Goal: Task Accomplishment & Management: Complete application form

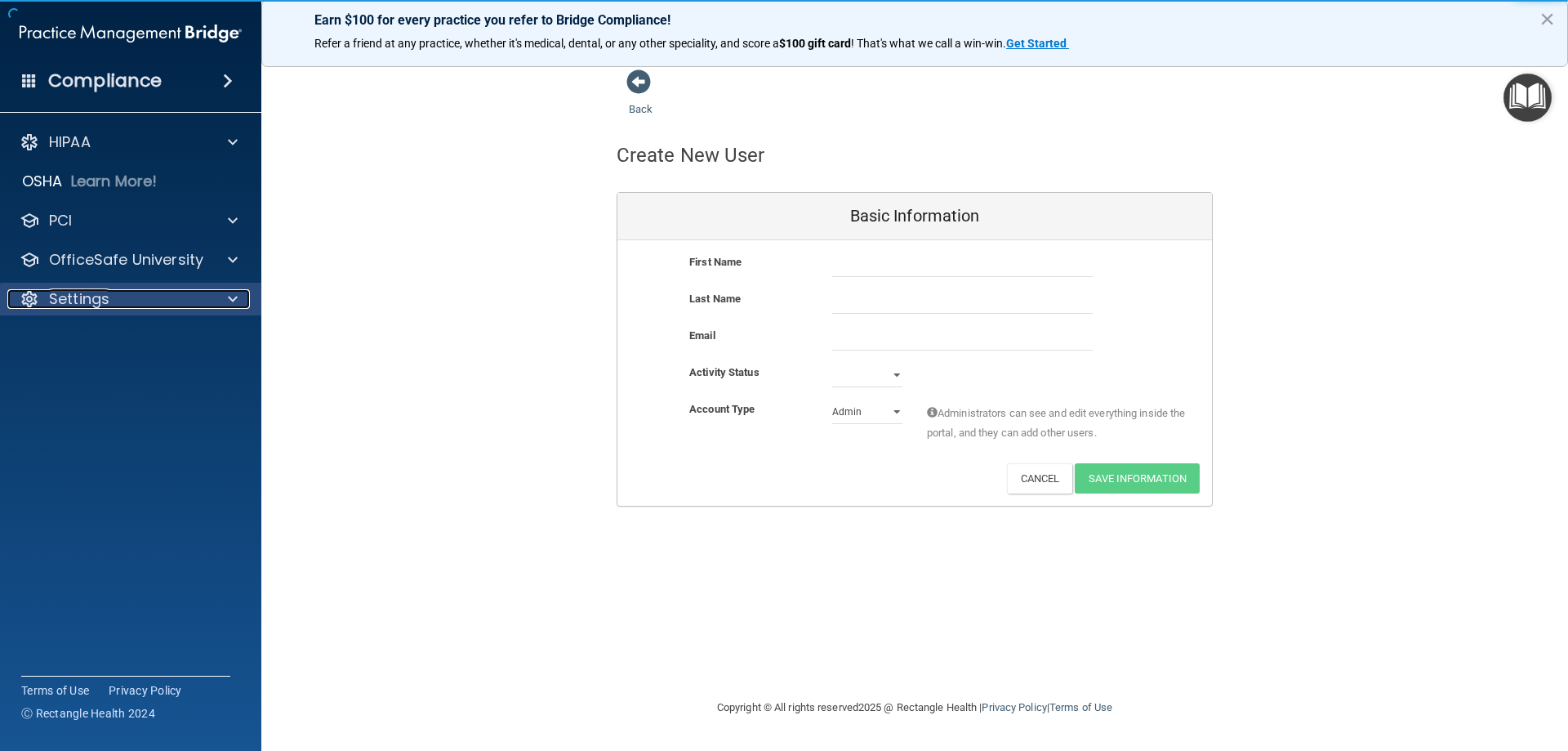
click at [209, 296] on div "Settings" at bounding box center [108, 299] width 202 height 20
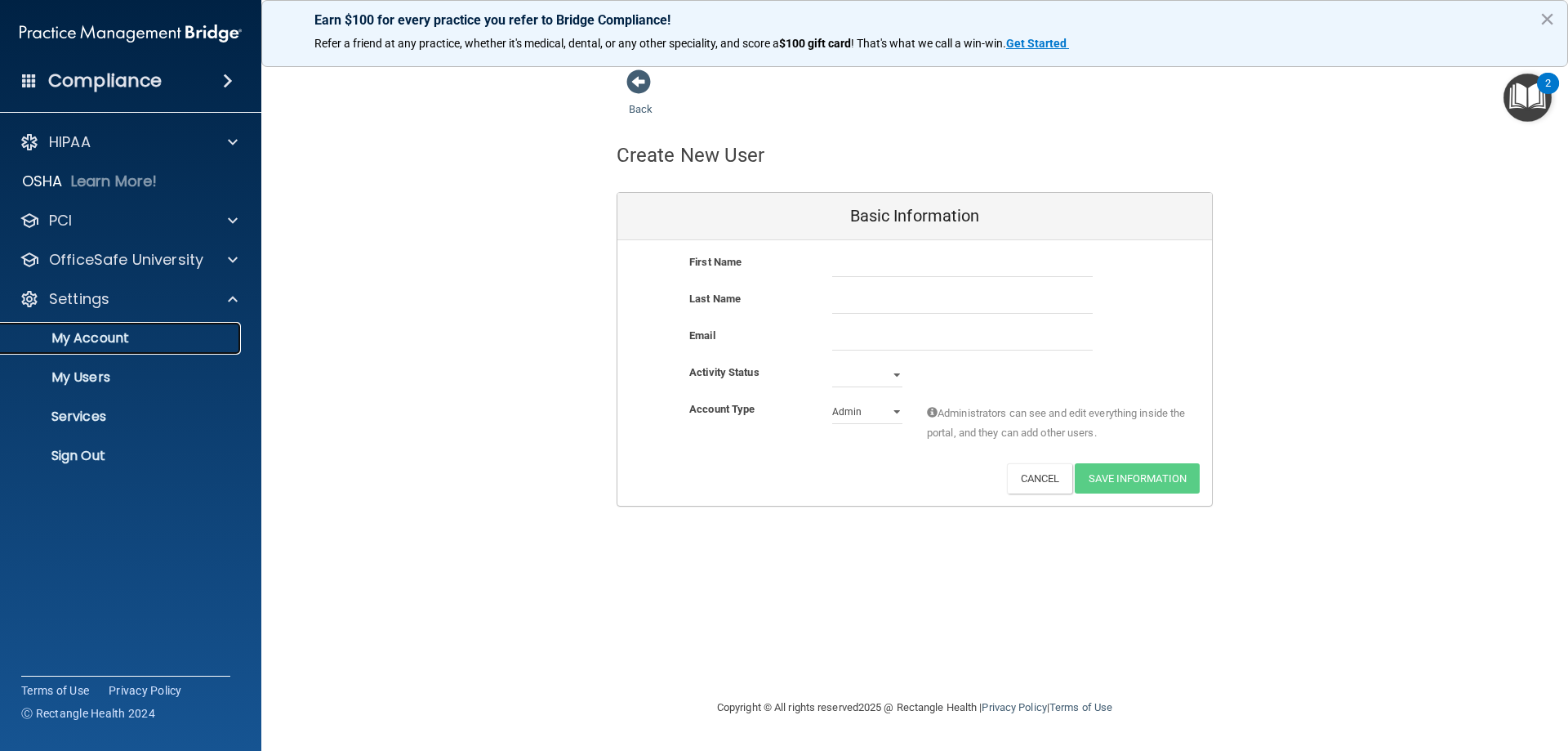
click at [162, 336] on p "My Account" at bounding box center [122, 338] width 223 height 16
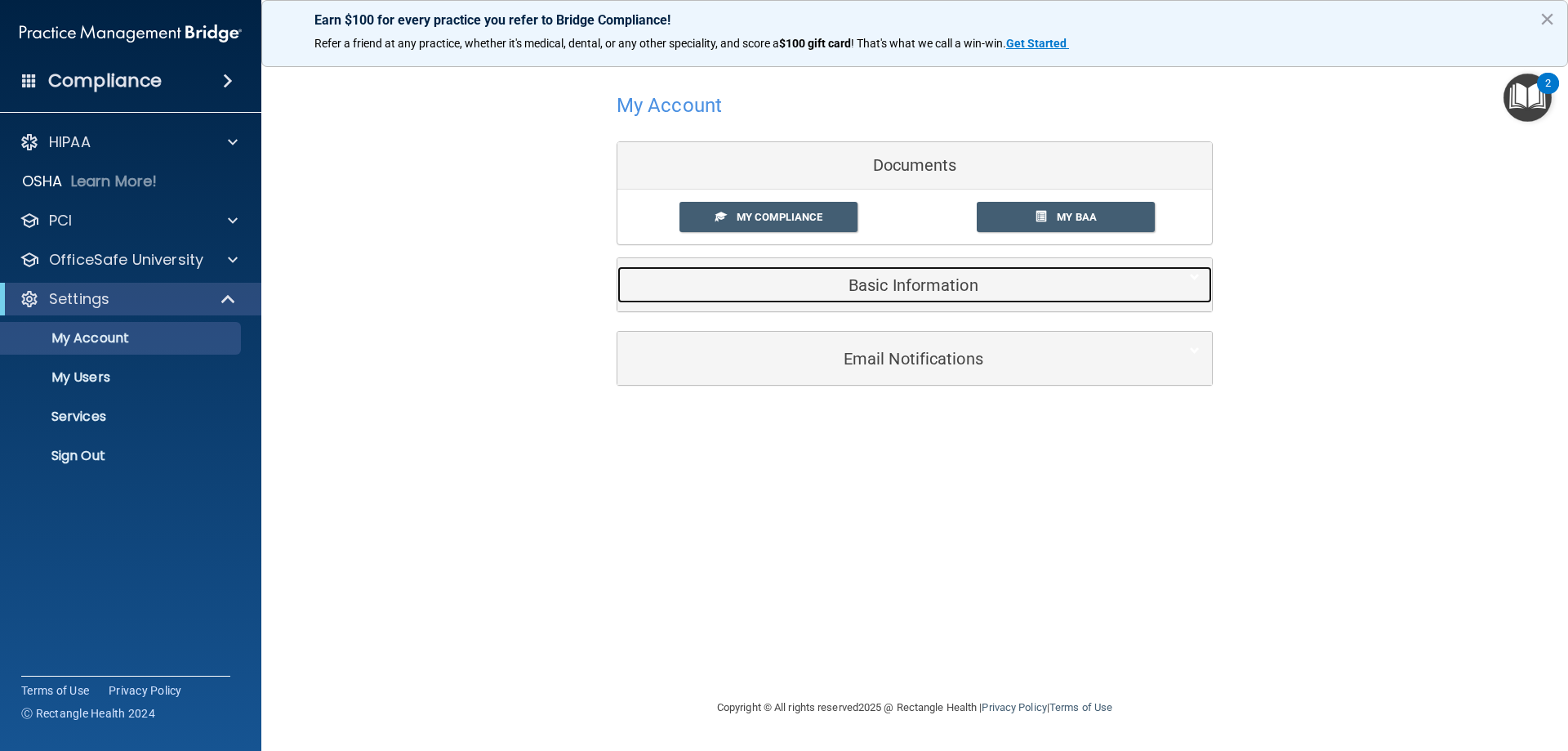
click at [784, 291] on h5 "Basic Information" at bounding box center [889, 285] width 520 height 18
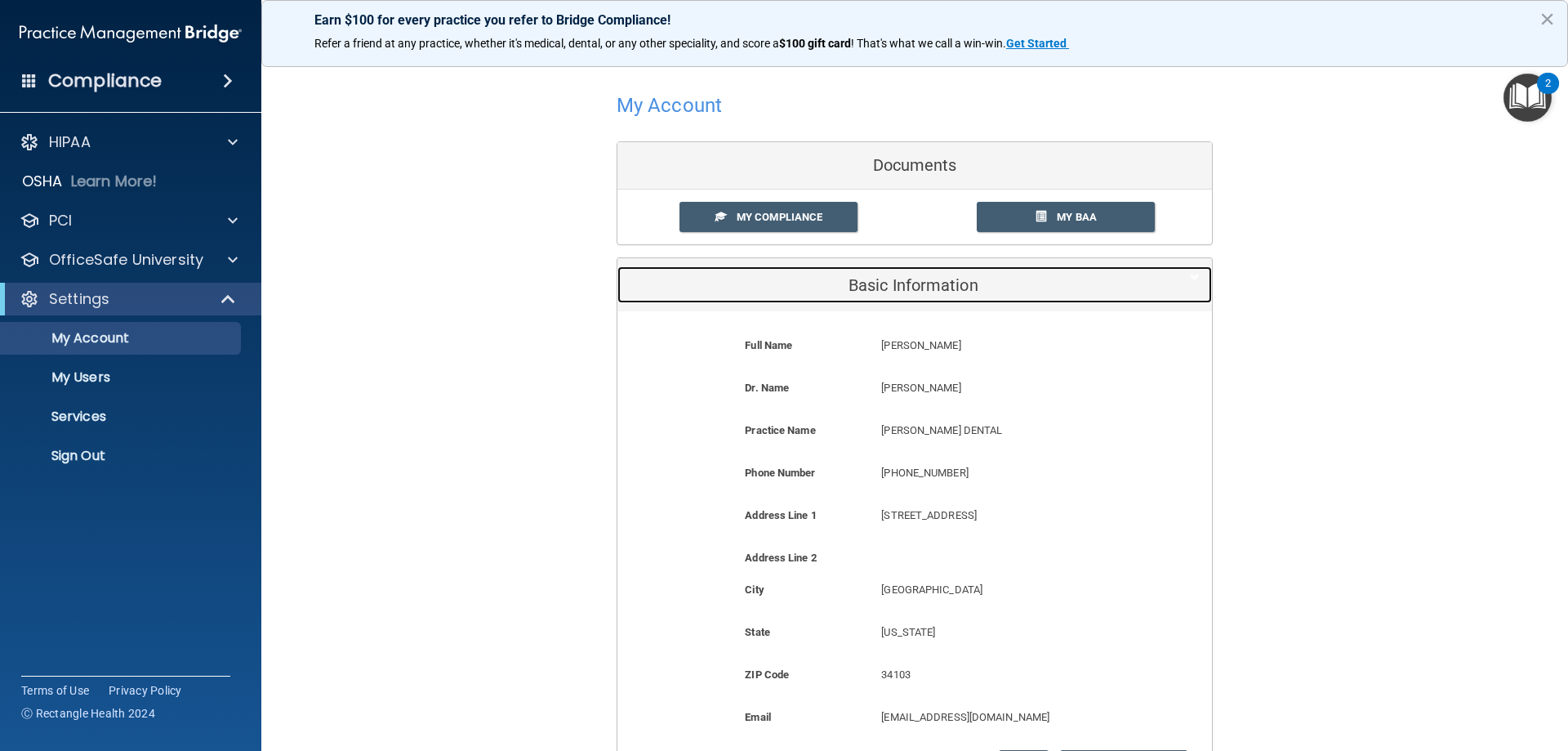
click at [784, 291] on h5 "Basic Information" at bounding box center [889, 285] width 520 height 18
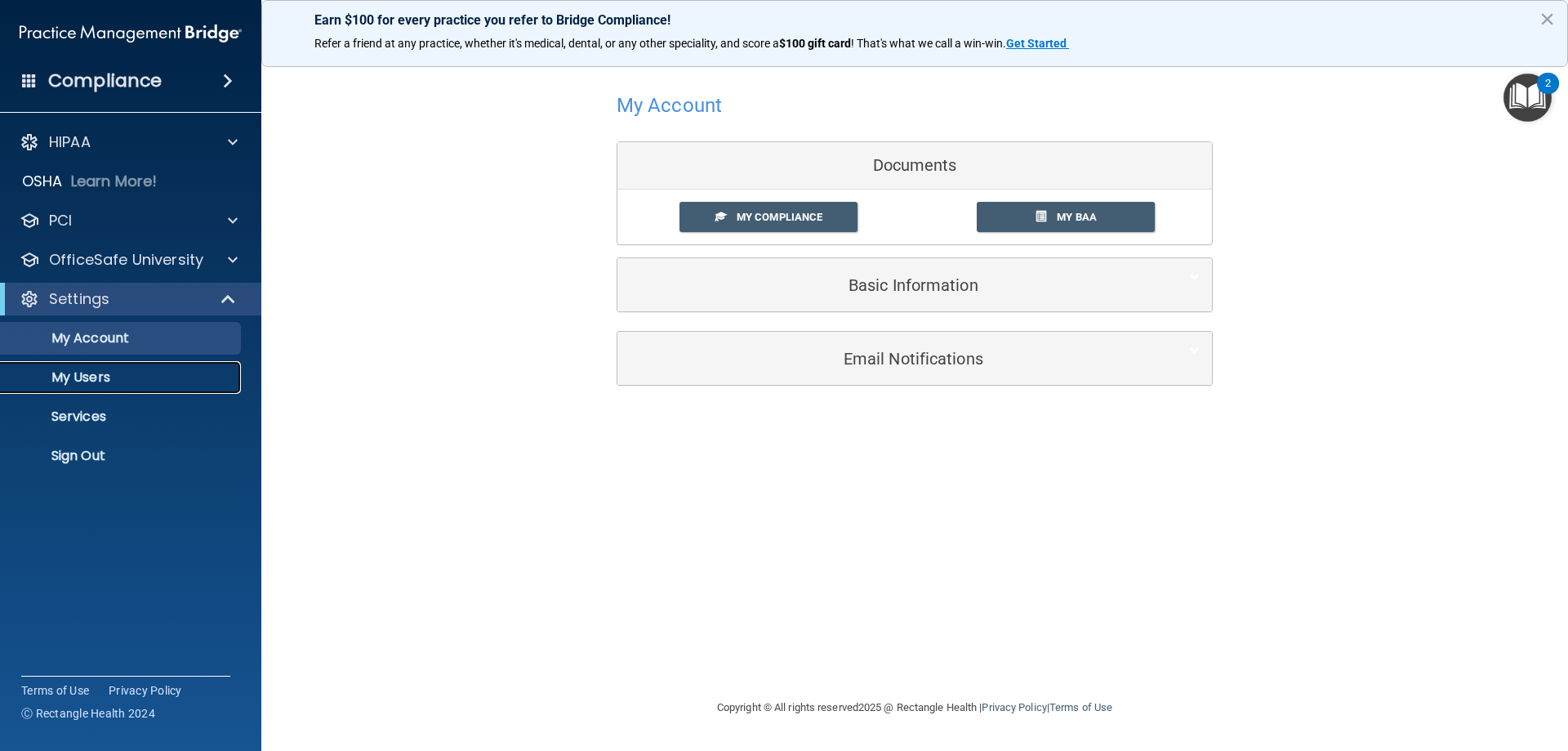
click at [89, 376] on p "My Users" at bounding box center [122, 377] width 223 height 16
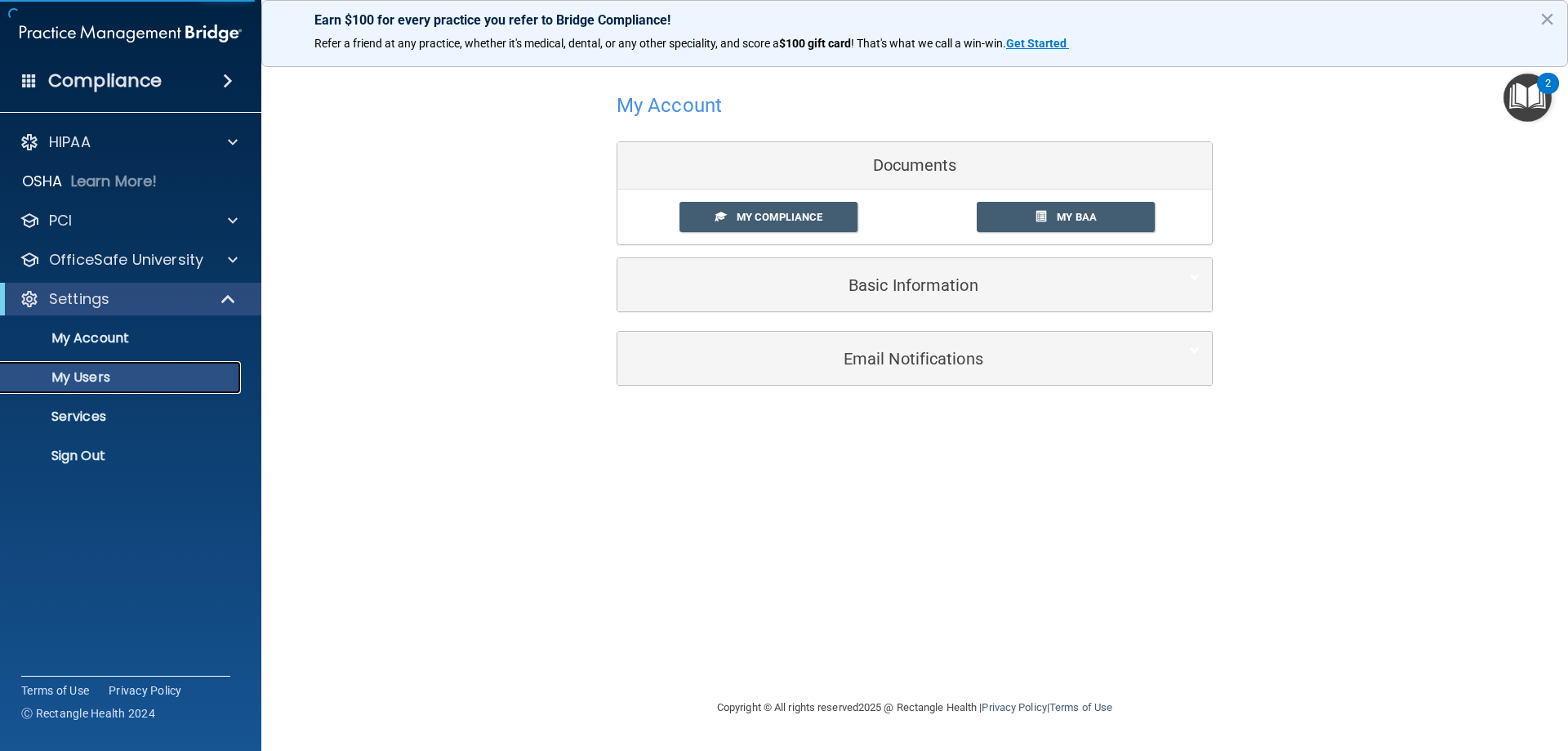
select select "20"
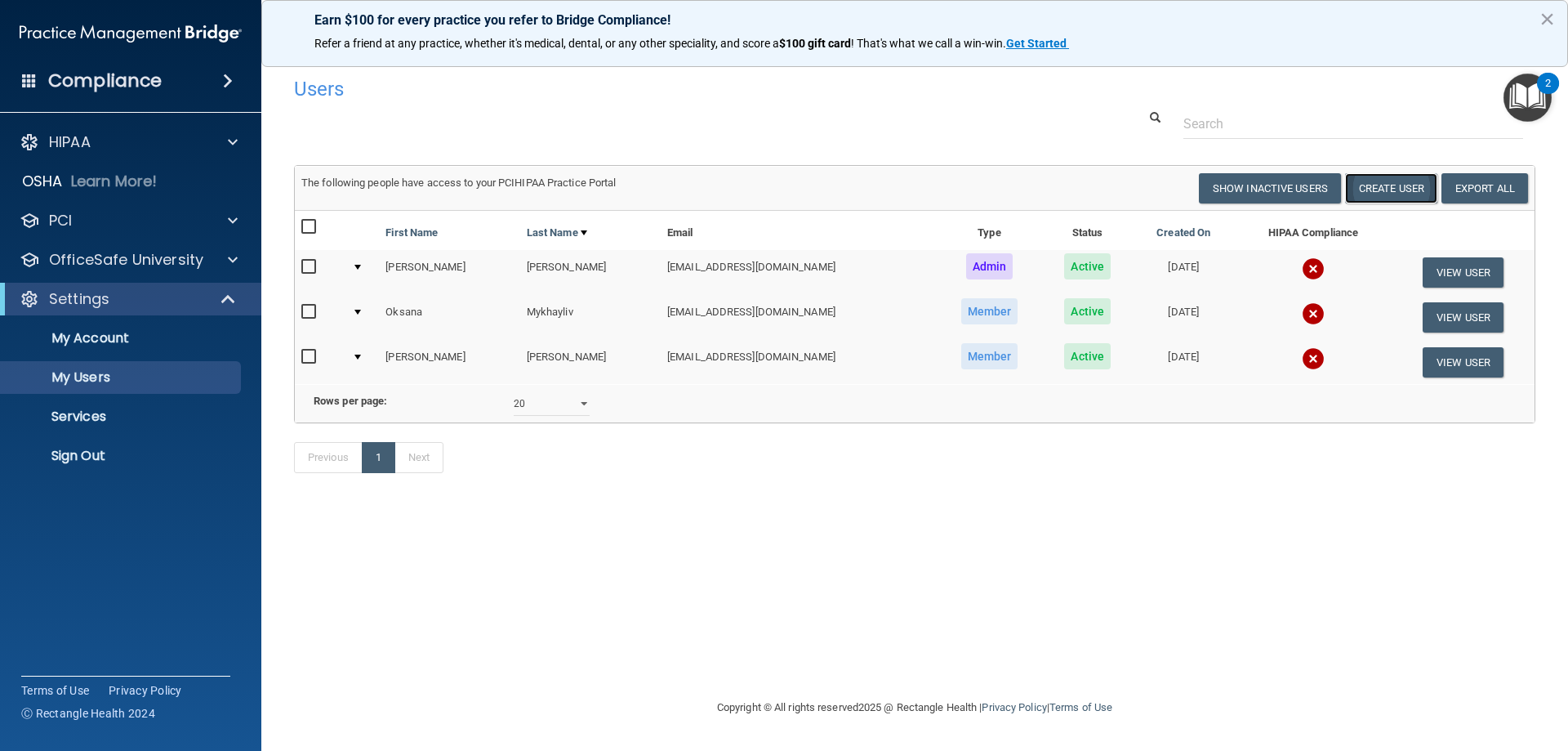
click at [1382, 181] on button "Create User" at bounding box center [1391, 188] width 92 height 30
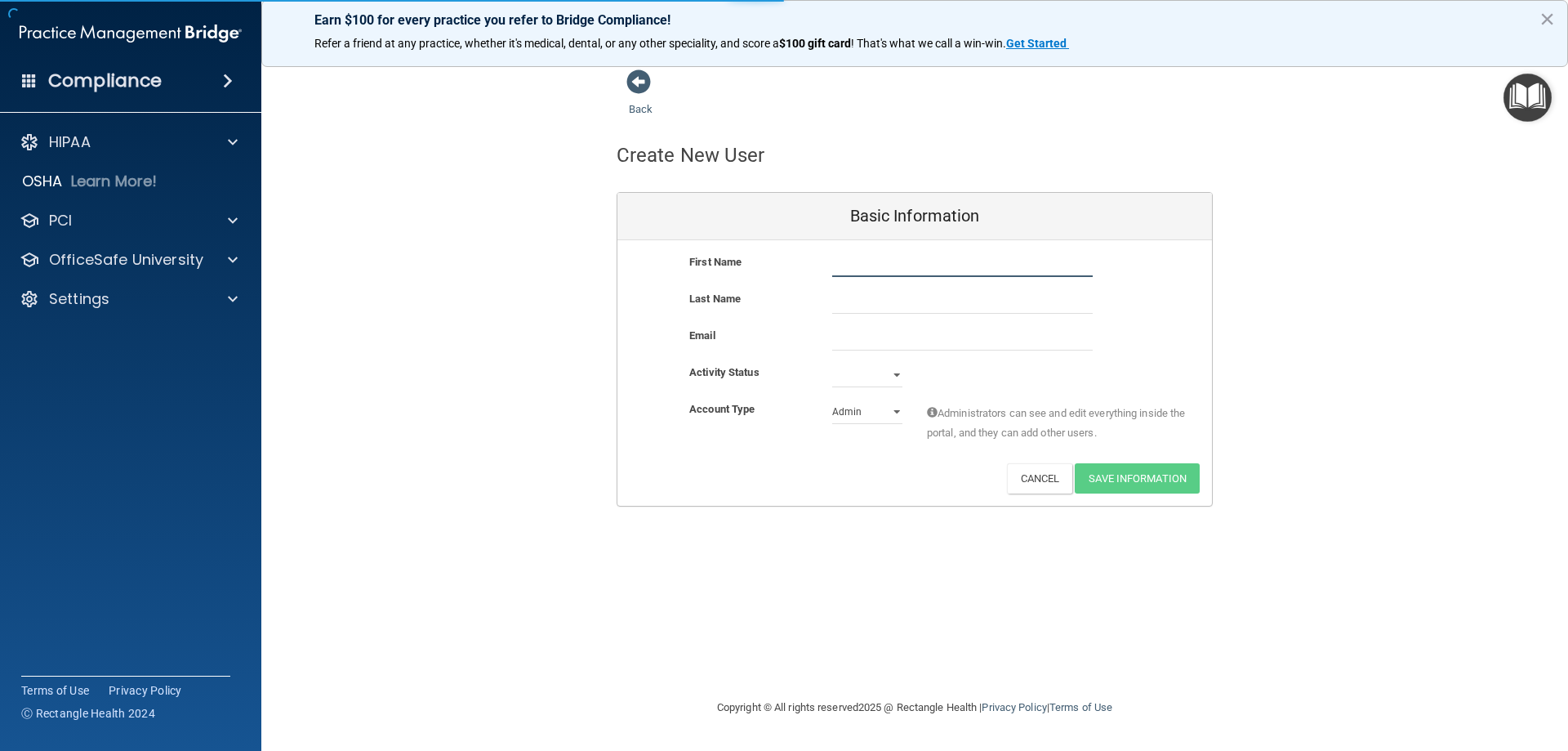
click at [981, 261] on input "text" at bounding box center [963, 265] width 261 height 25
type input "Kayla"
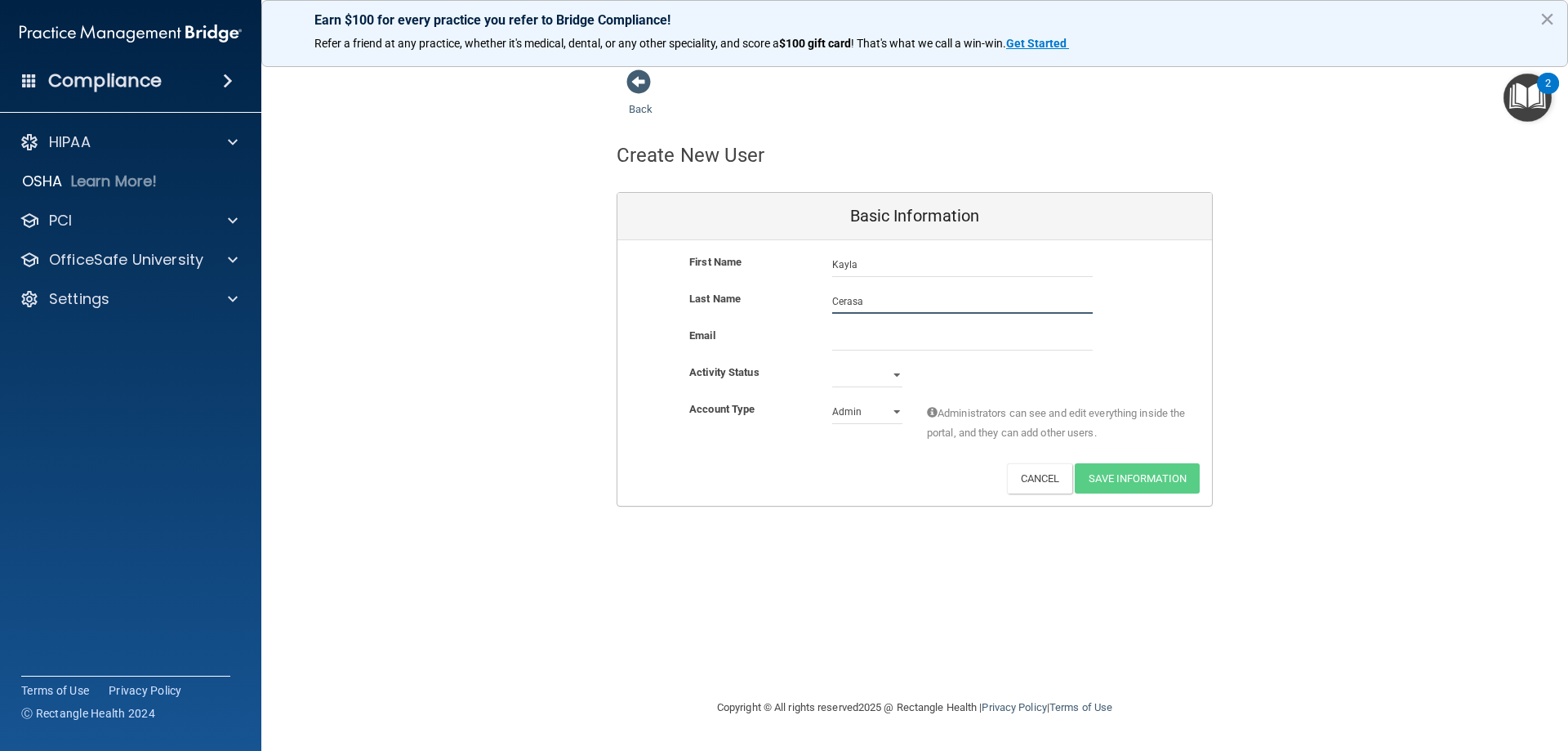
type input "Cerasa"
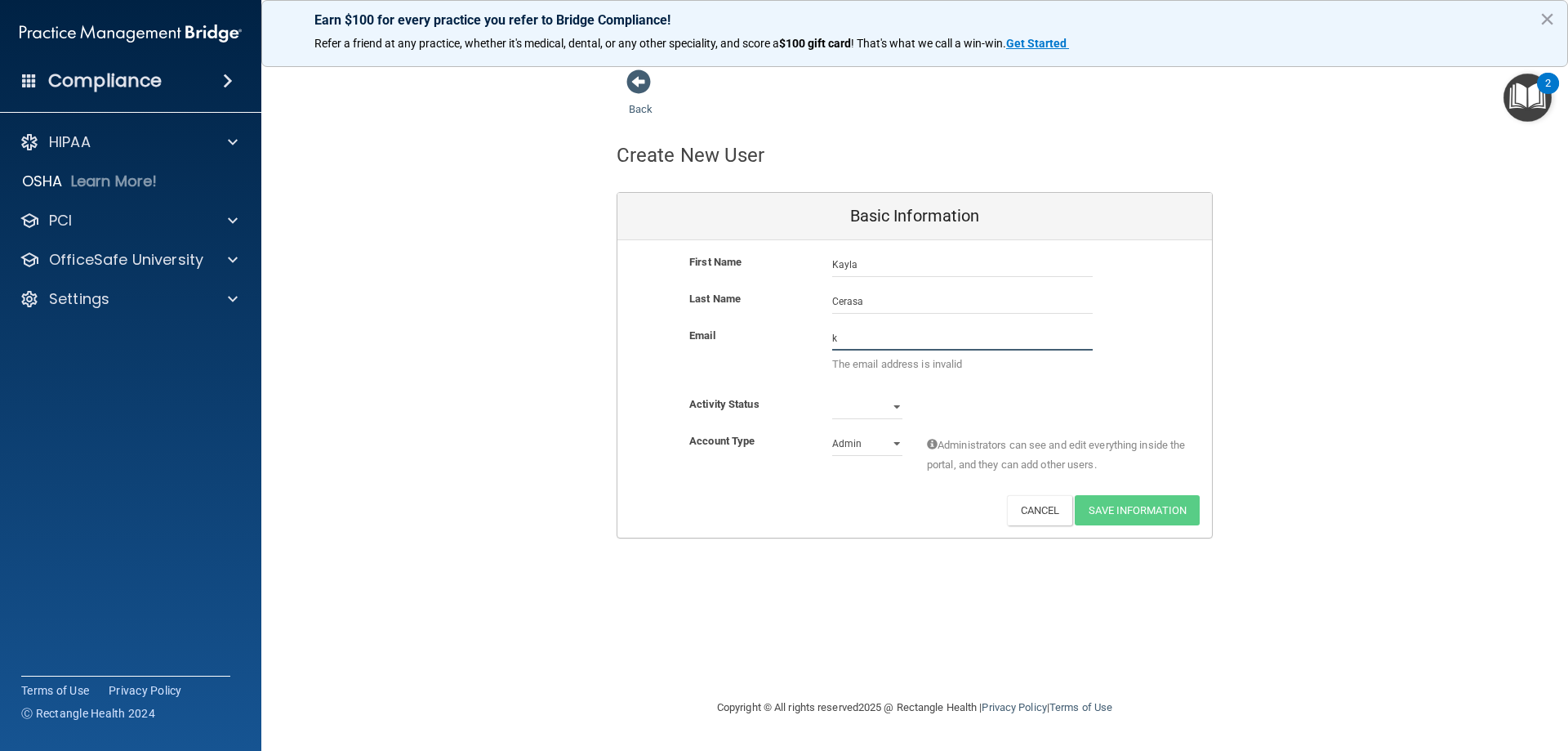
type input "[EMAIL_ADDRESS][DOMAIN_NAME]"
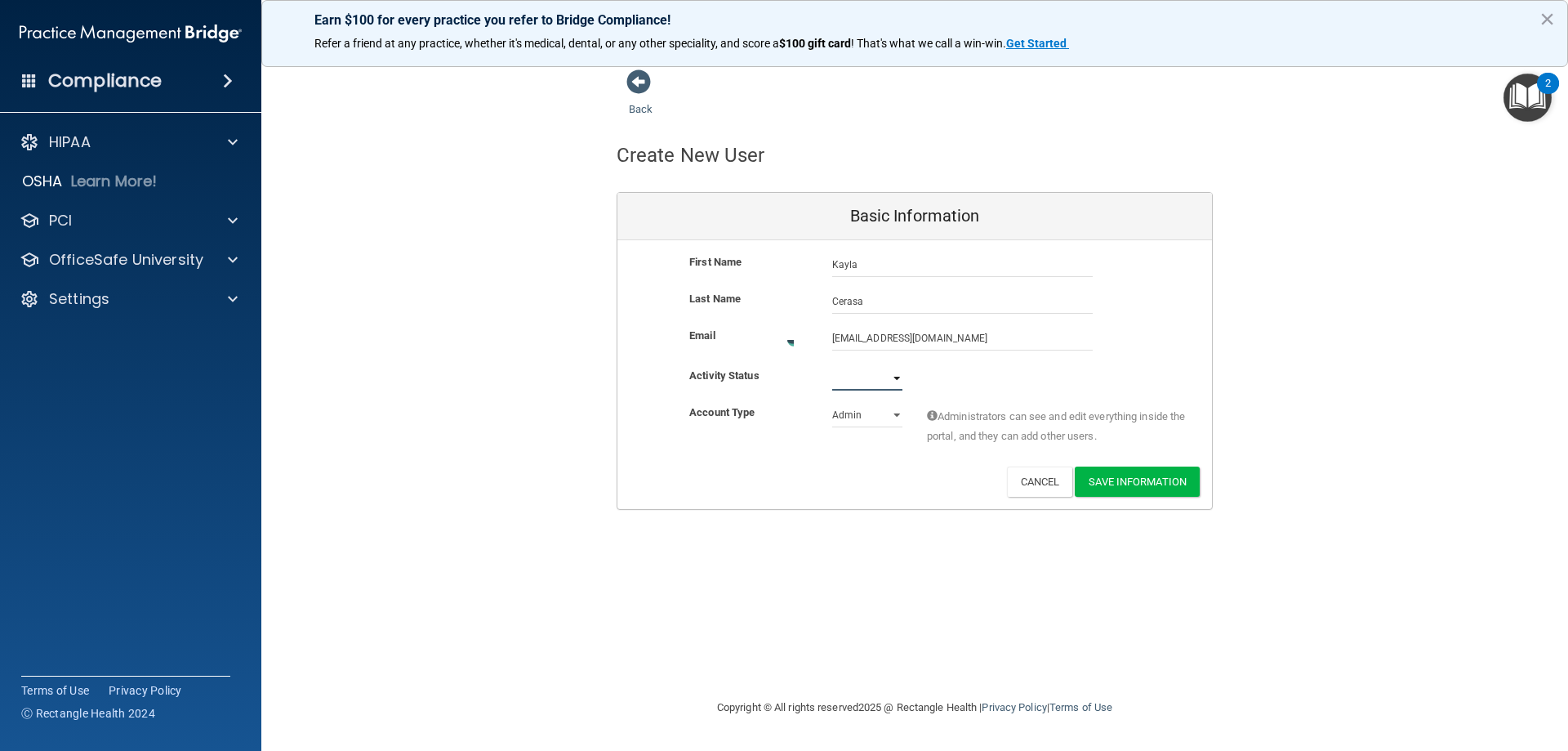
click at [882, 383] on select "Active Inactive" at bounding box center [867, 378] width 70 height 25
select select "active"
click at [832, 366] on select "Active Inactive" at bounding box center [867, 378] width 70 height 25
click at [1151, 479] on button "Save Information" at bounding box center [1137, 478] width 125 height 30
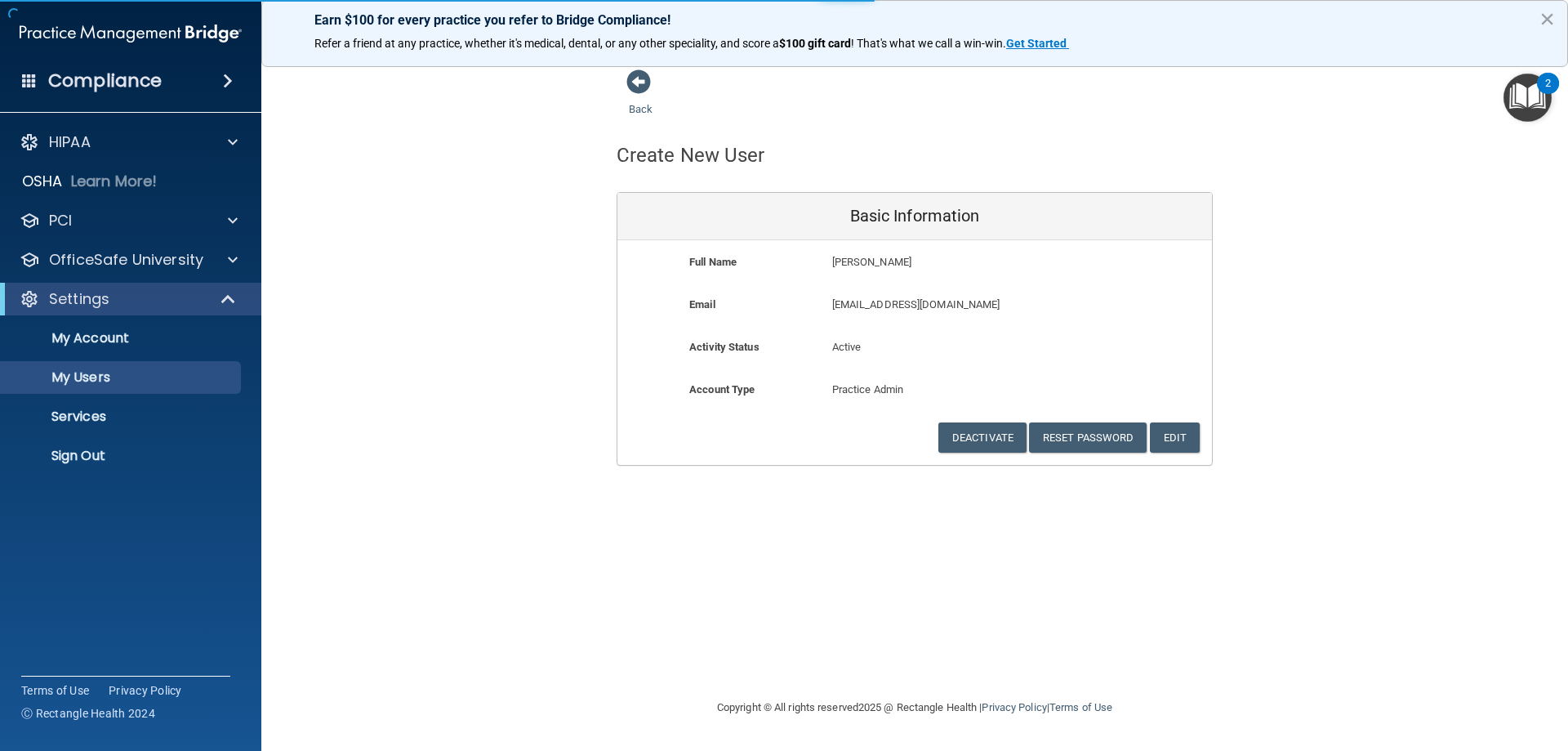
select select "20"
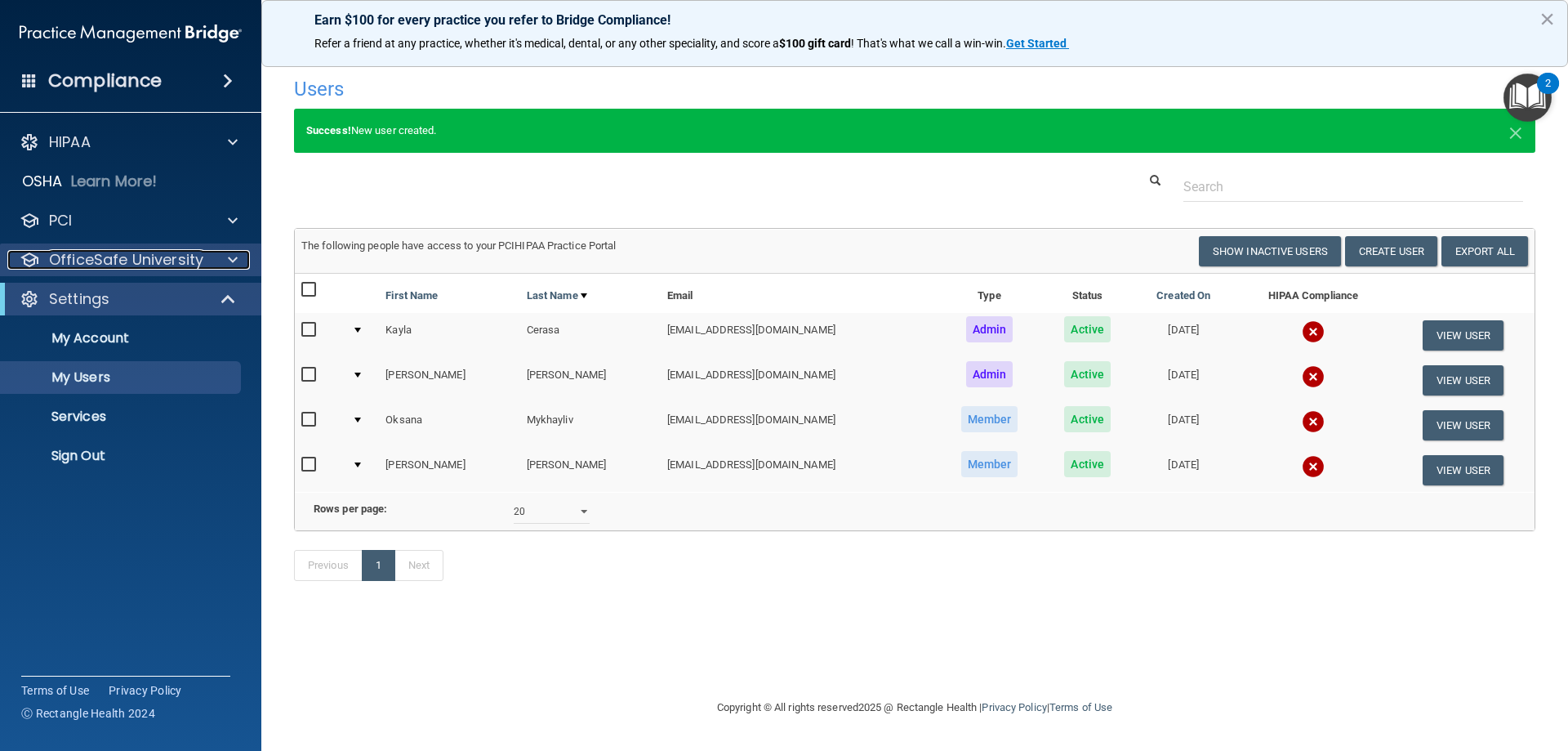
click at [161, 251] on p "OfficeSafe University" at bounding box center [126, 260] width 154 height 20
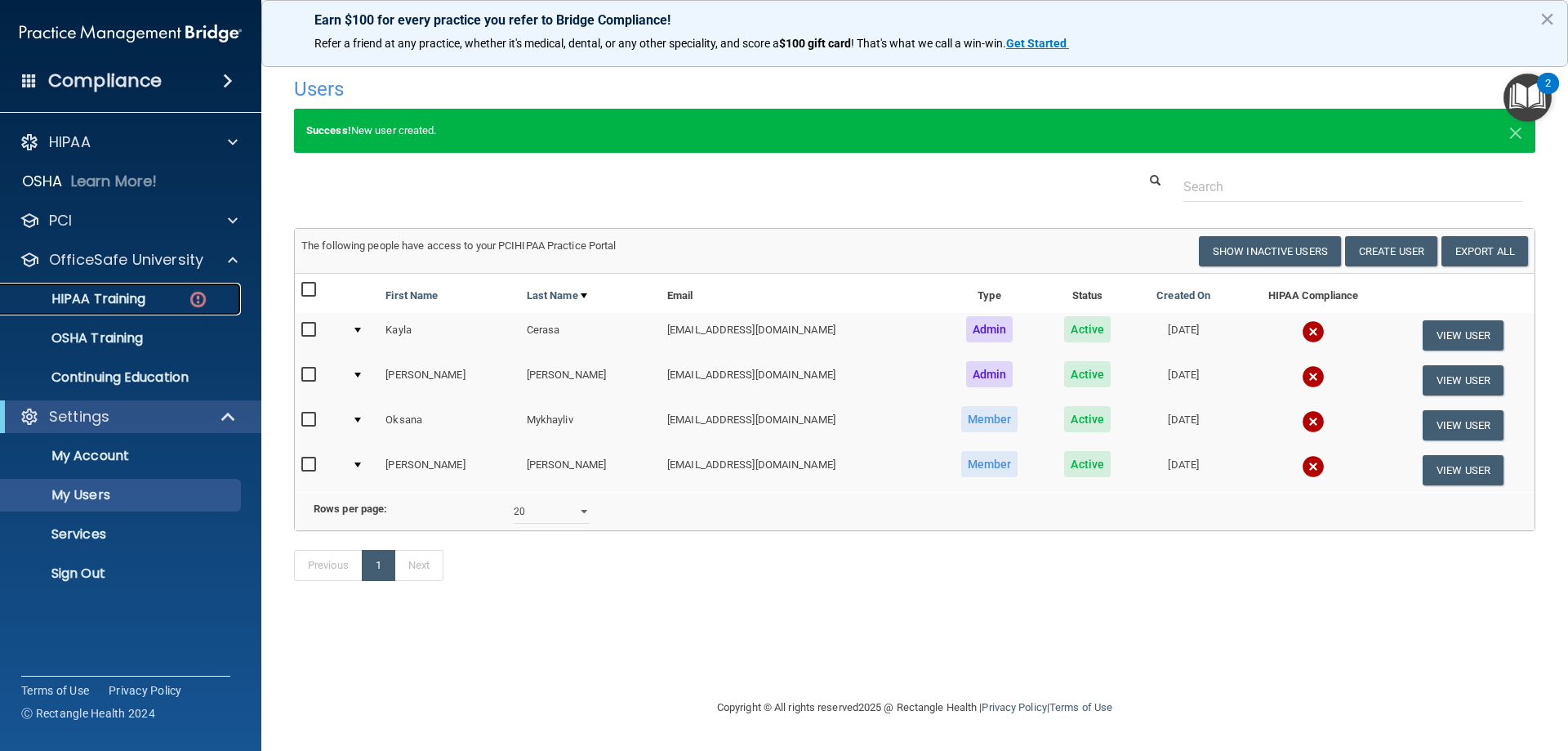
click at [157, 302] on div "HIPAA Training" at bounding box center [122, 299] width 223 height 16
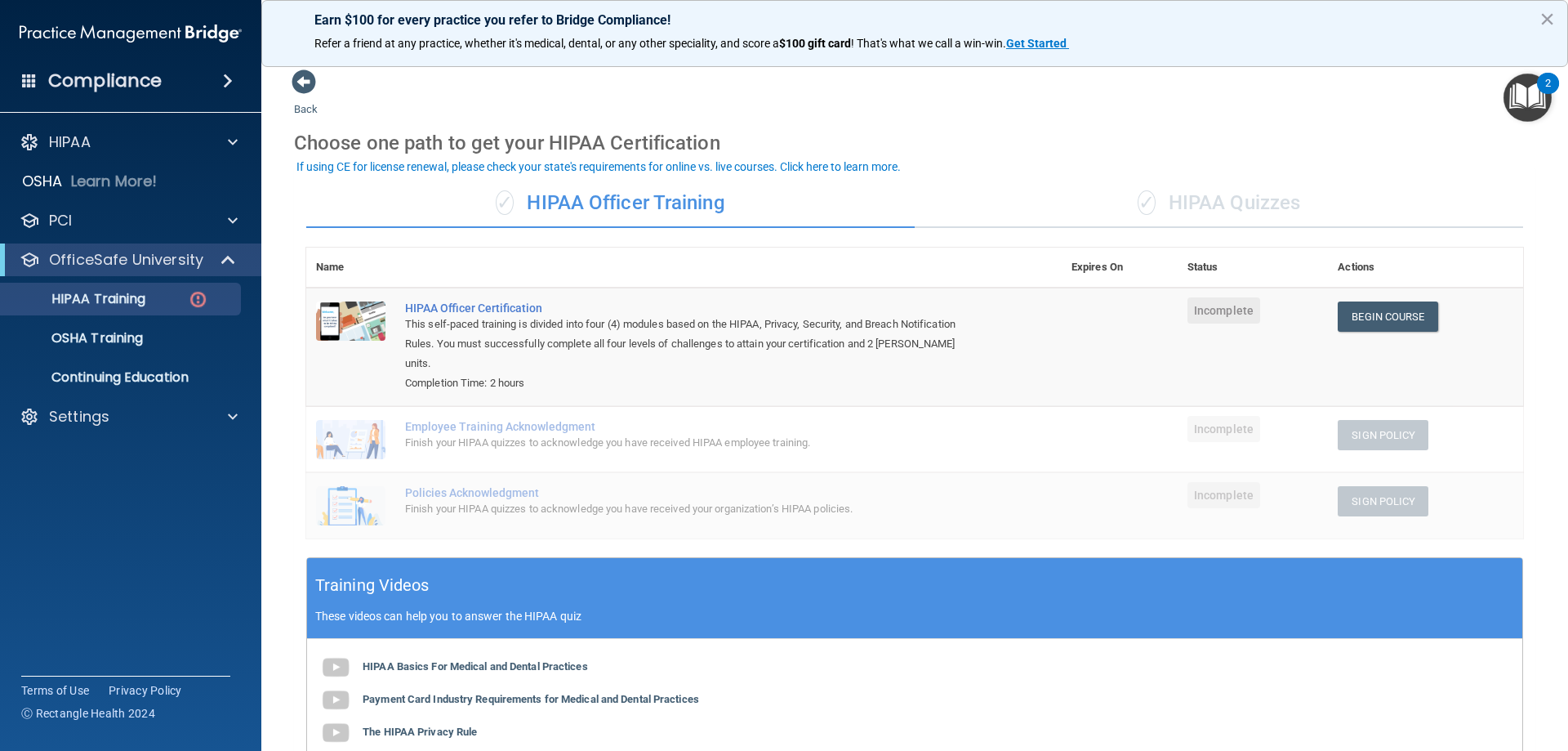
click at [1162, 208] on div "✓ HIPAA Quizzes" at bounding box center [1218, 203] width 608 height 49
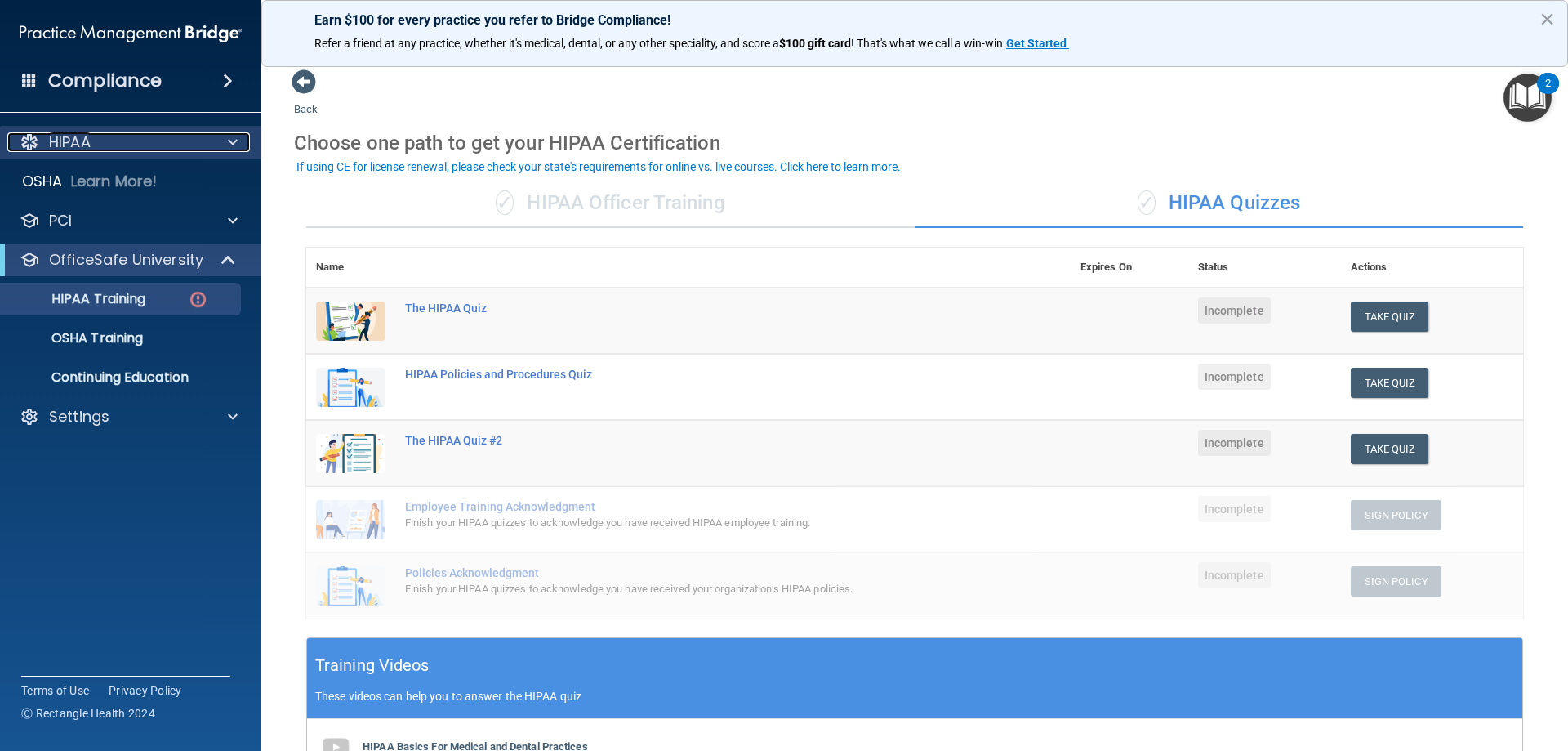
click at [215, 142] on div at bounding box center [230, 142] width 41 height 20
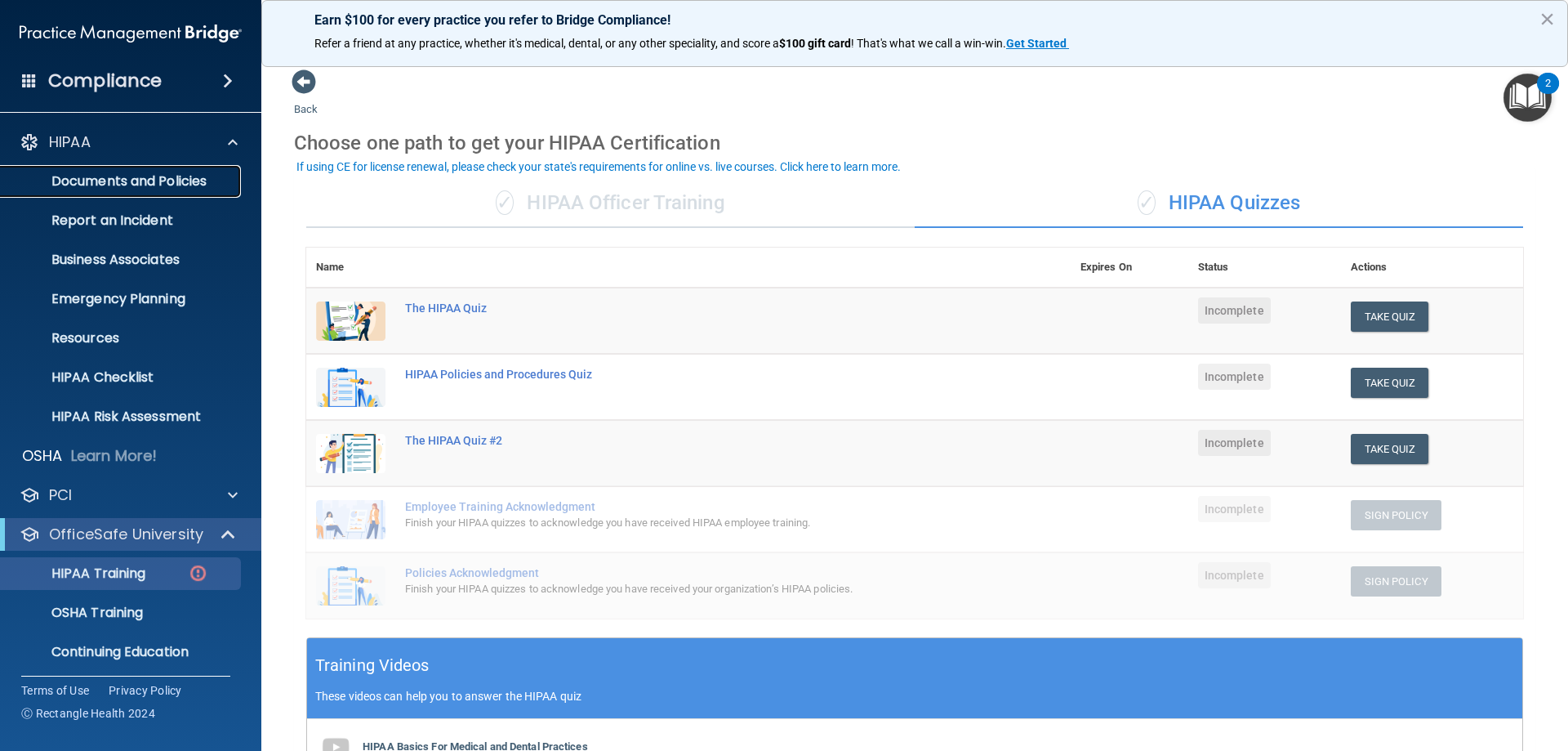
click at [181, 178] on p "Documents and Policies" at bounding box center [122, 181] width 223 height 16
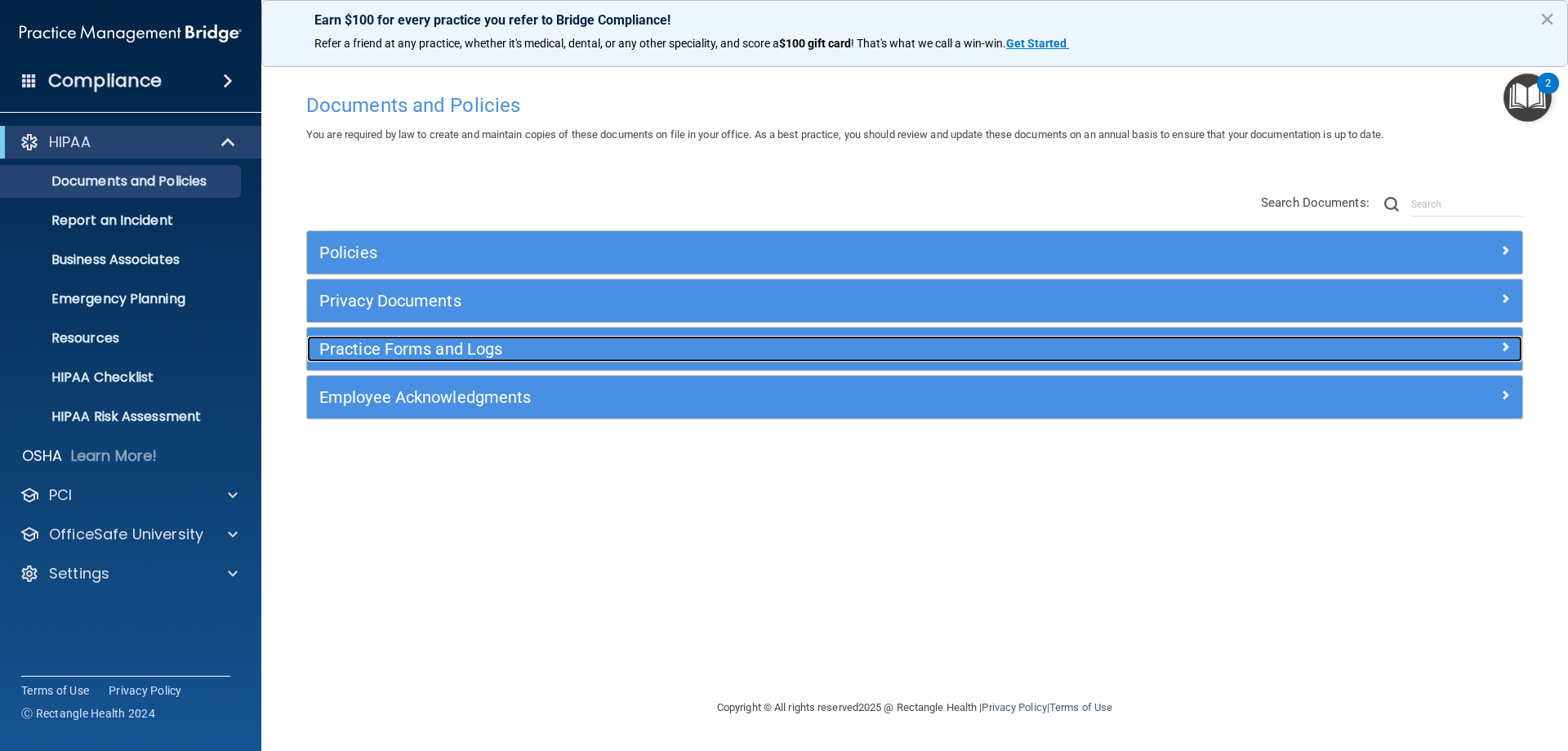
click at [405, 352] on h5 "Practice Forms and Logs" at bounding box center [762, 349] width 886 height 18
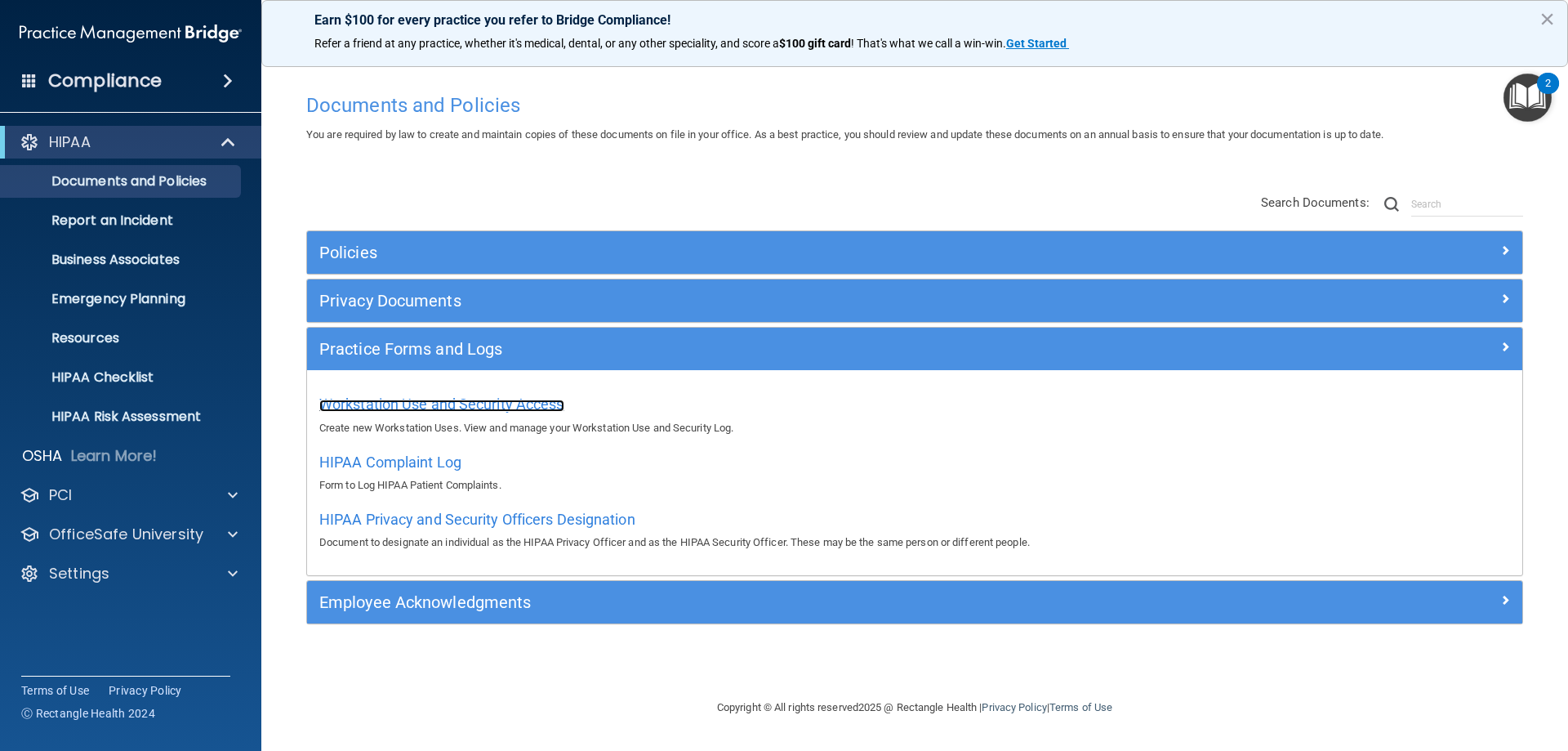
click at [529, 404] on span "Workstation Use and Security Access" at bounding box center [442, 403] width 245 height 17
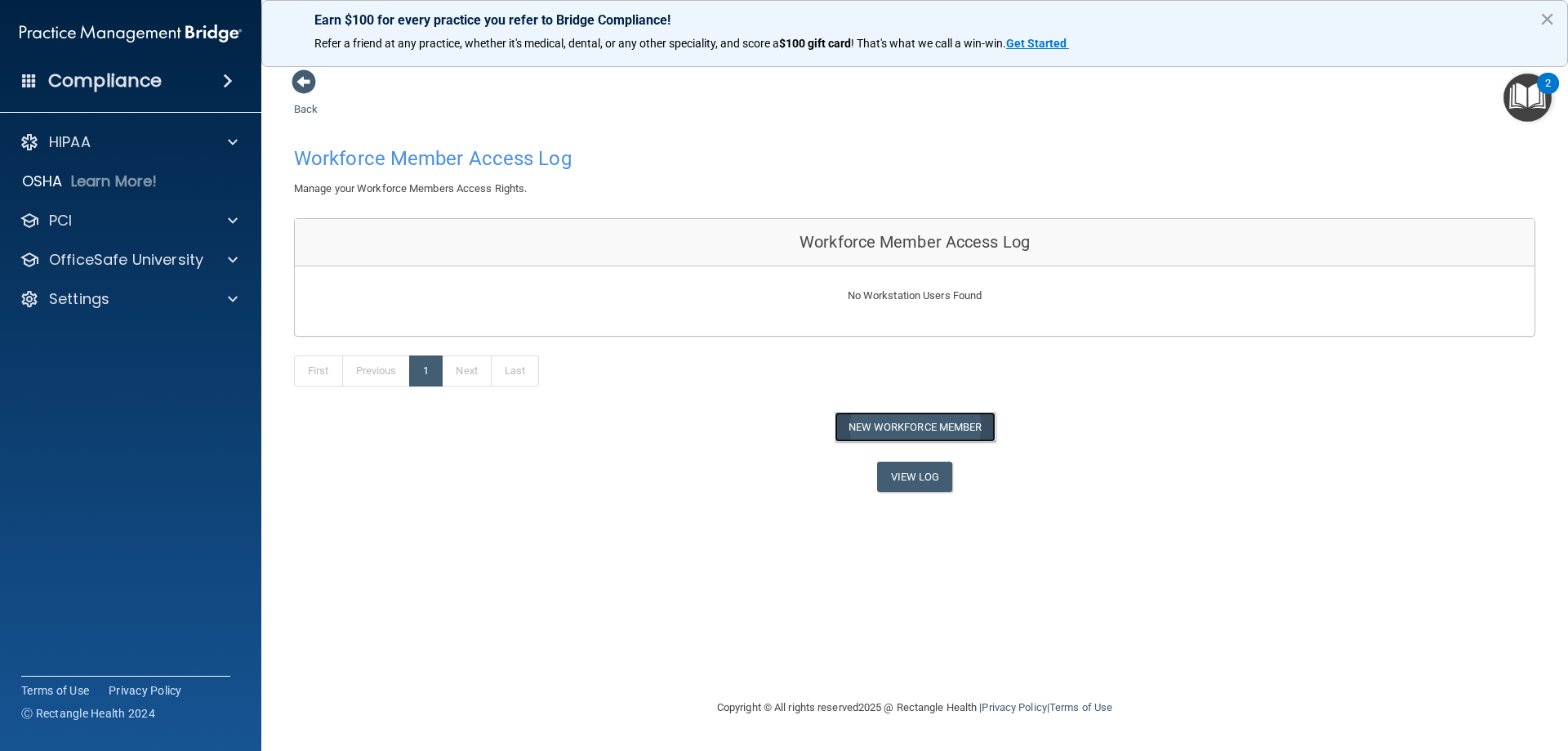
click at [894, 430] on button "New Workforce Member" at bounding box center [914, 427] width 161 height 30
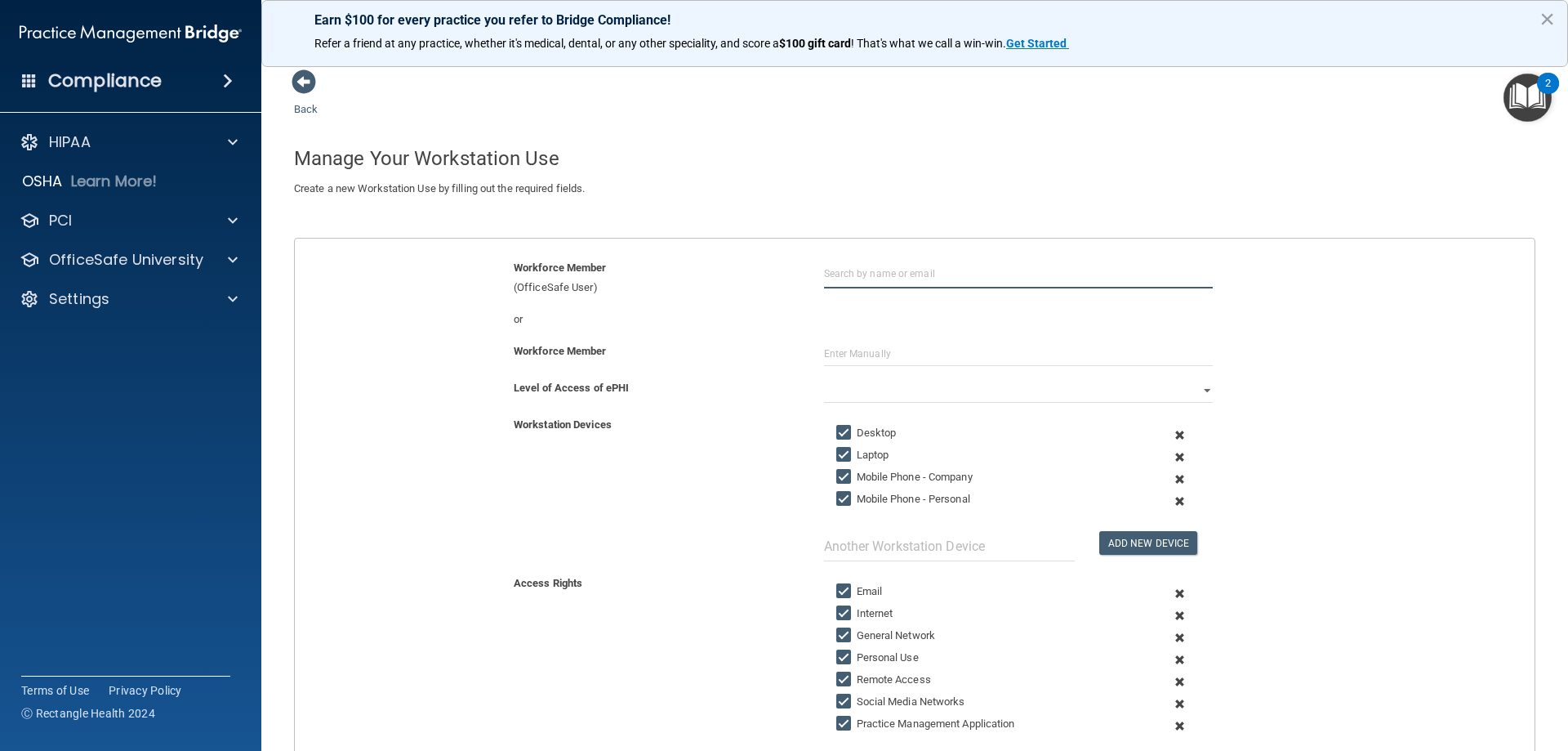
drag, startPoint x: 843, startPoint y: 281, endPoint x: 855, endPoint y: 281, distance: 12.0
click at [846, 281] on input "text" at bounding box center [1018, 273] width 389 height 30
click at [893, 273] on input "kayla" at bounding box center [1018, 273] width 389 height 30
click at [877, 269] on input "kayla" at bounding box center [1018, 273] width 389 height 30
click at [873, 326] on div "[EMAIL_ADDRESS][DOMAIN_NAME]" at bounding box center [913, 334] width 141 height 28
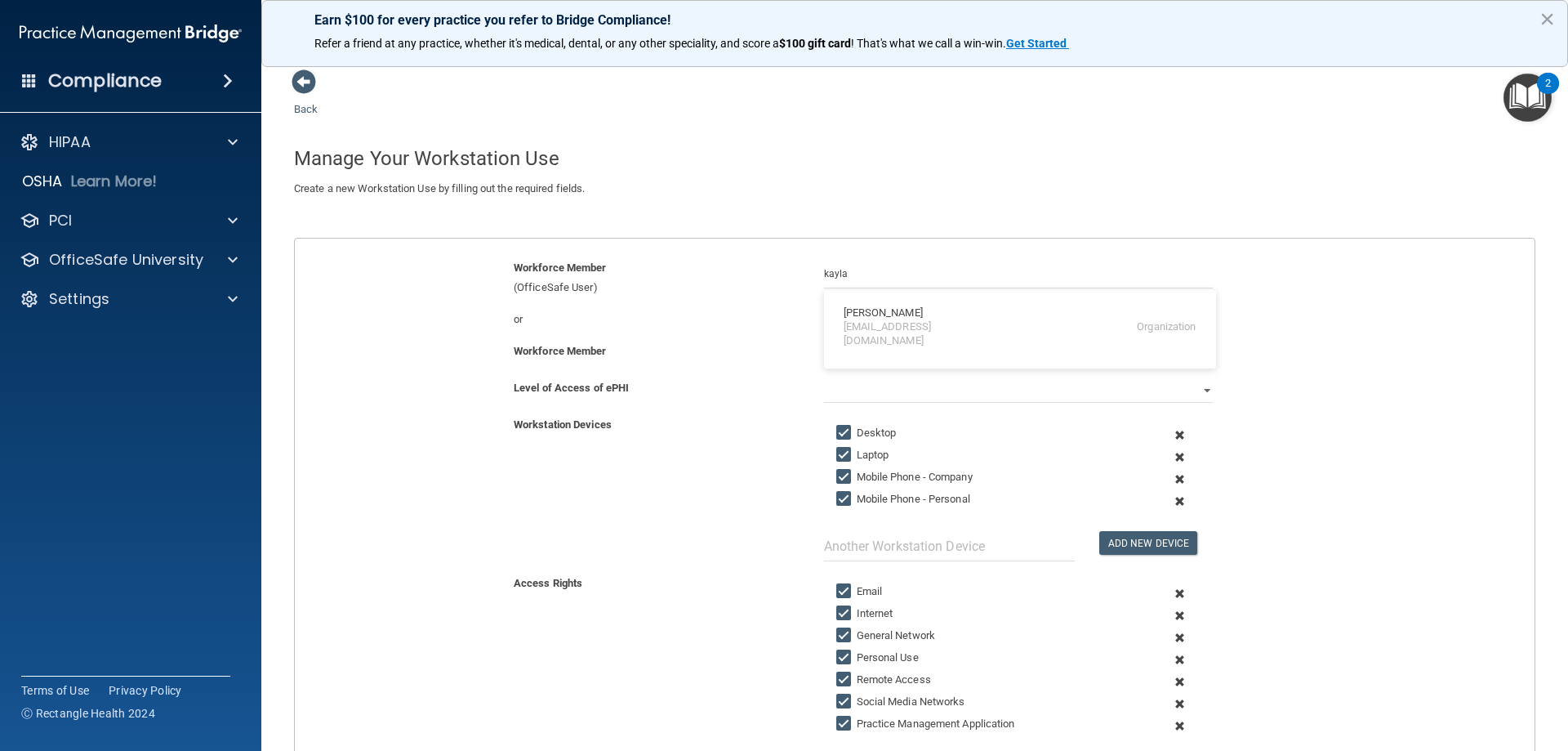
type input "[PERSON_NAME]"
click at [836, 391] on select "Full Limited None" at bounding box center [1018, 391] width 389 height 25
select select "0"
click at [823, 378] on select "Full Limited None" at bounding box center [1018, 391] width 389 height 25
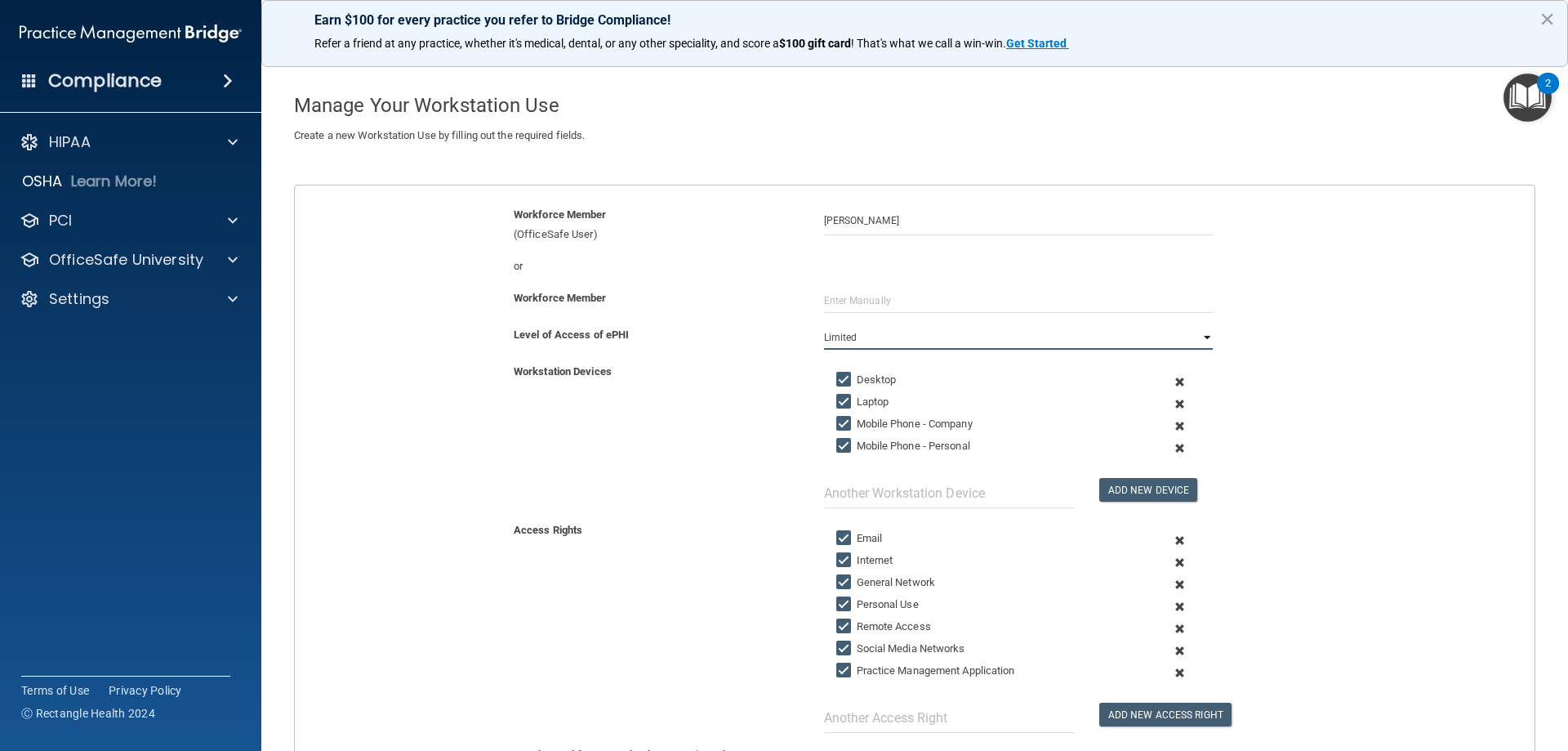
scroll to position [82, 0]
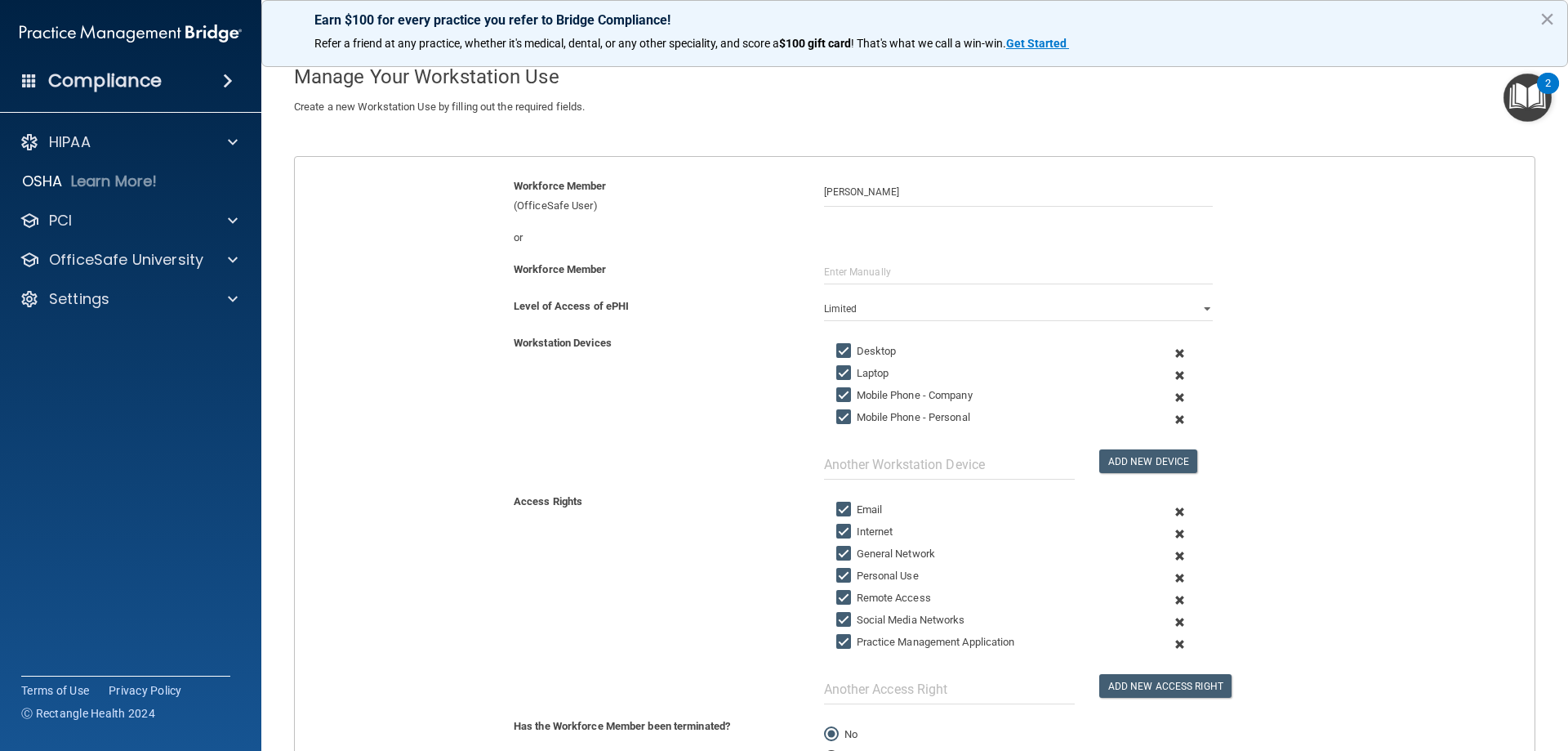
click at [1170, 374] on span at bounding box center [1179, 375] width 40 height 22
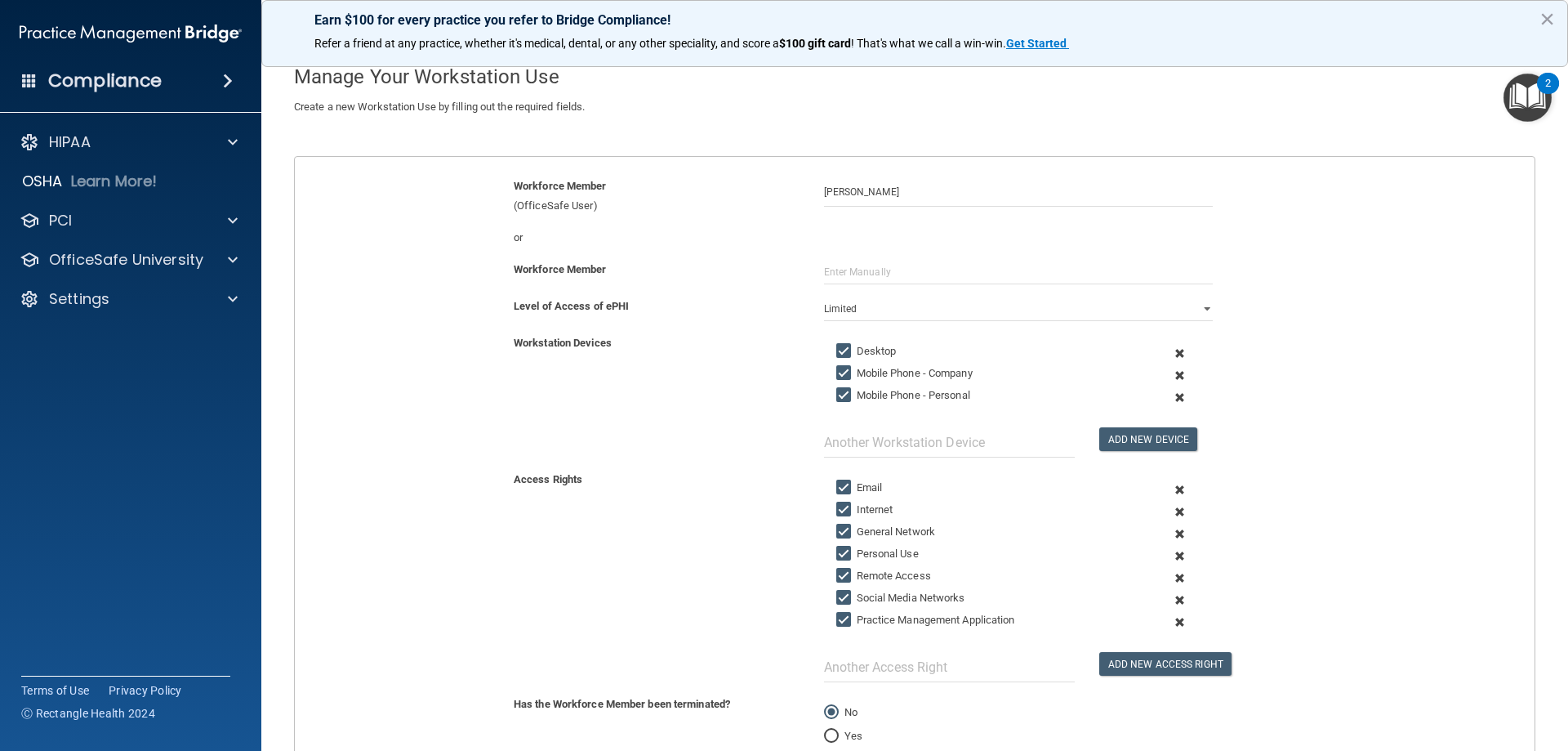
click at [1170, 374] on span at bounding box center [1179, 375] width 40 height 22
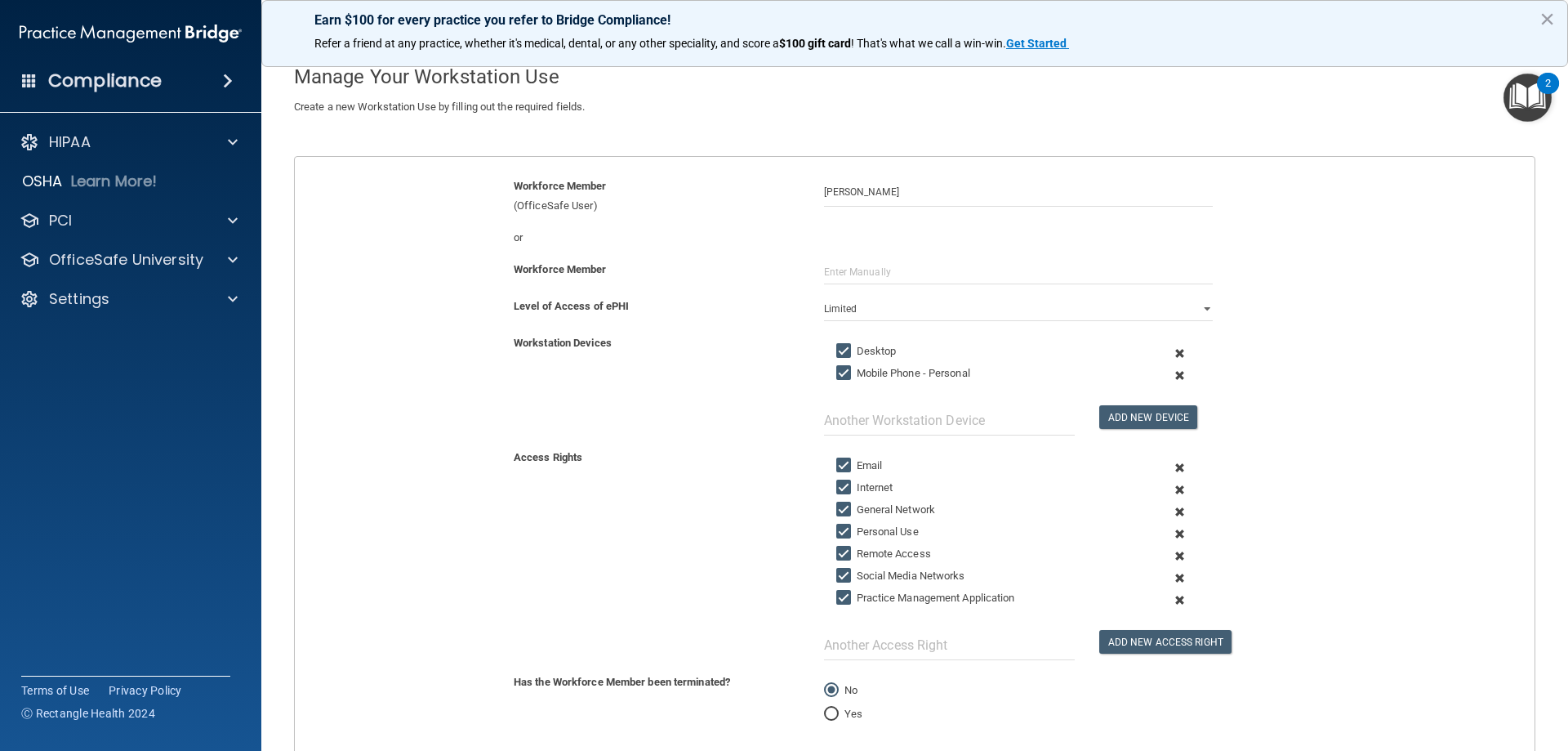
click at [1170, 374] on span at bounding box center [1179, 375] width 40 height 22
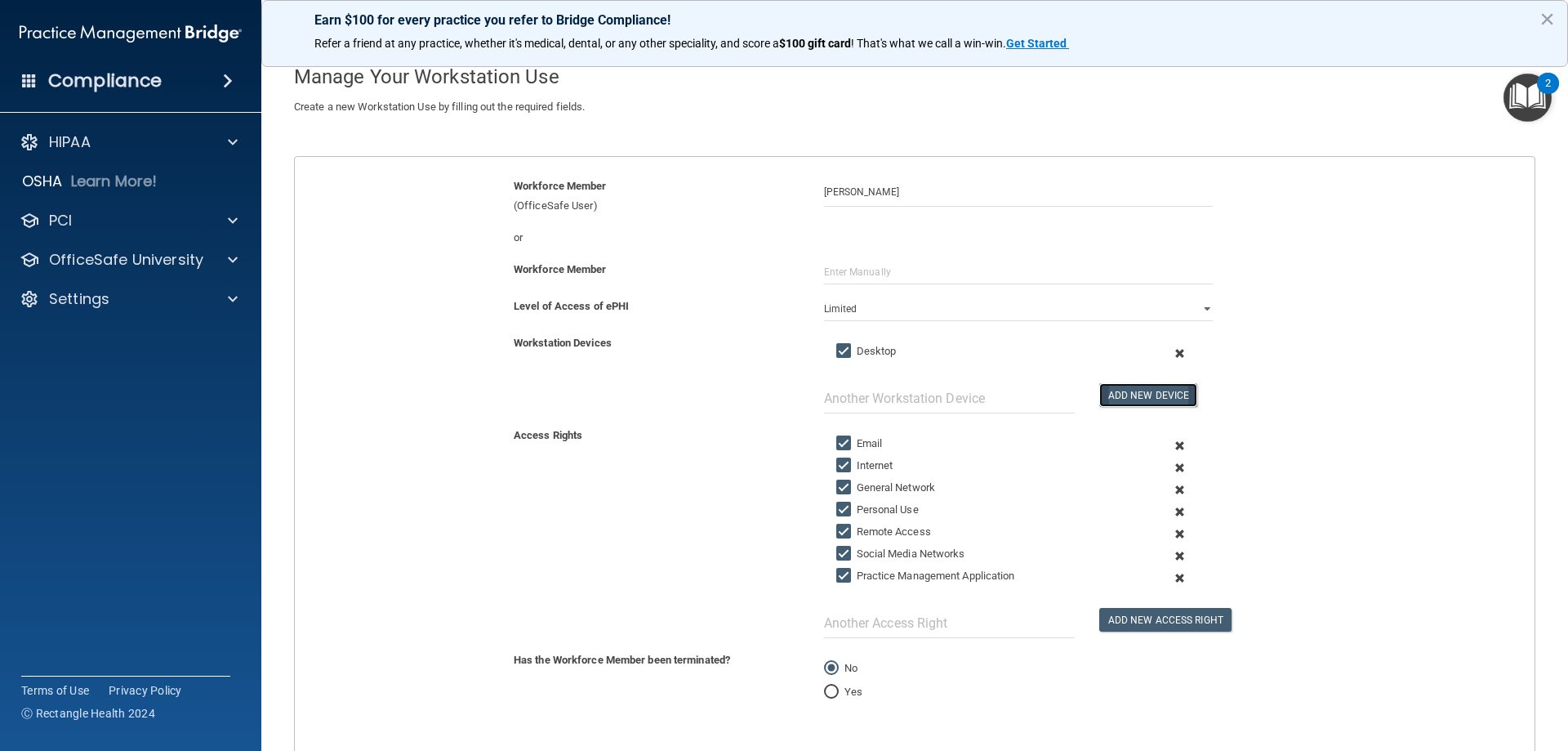
click at [1169, 386] on button "Add New Device" at bounding box center [1147, 395] width 98 height 24
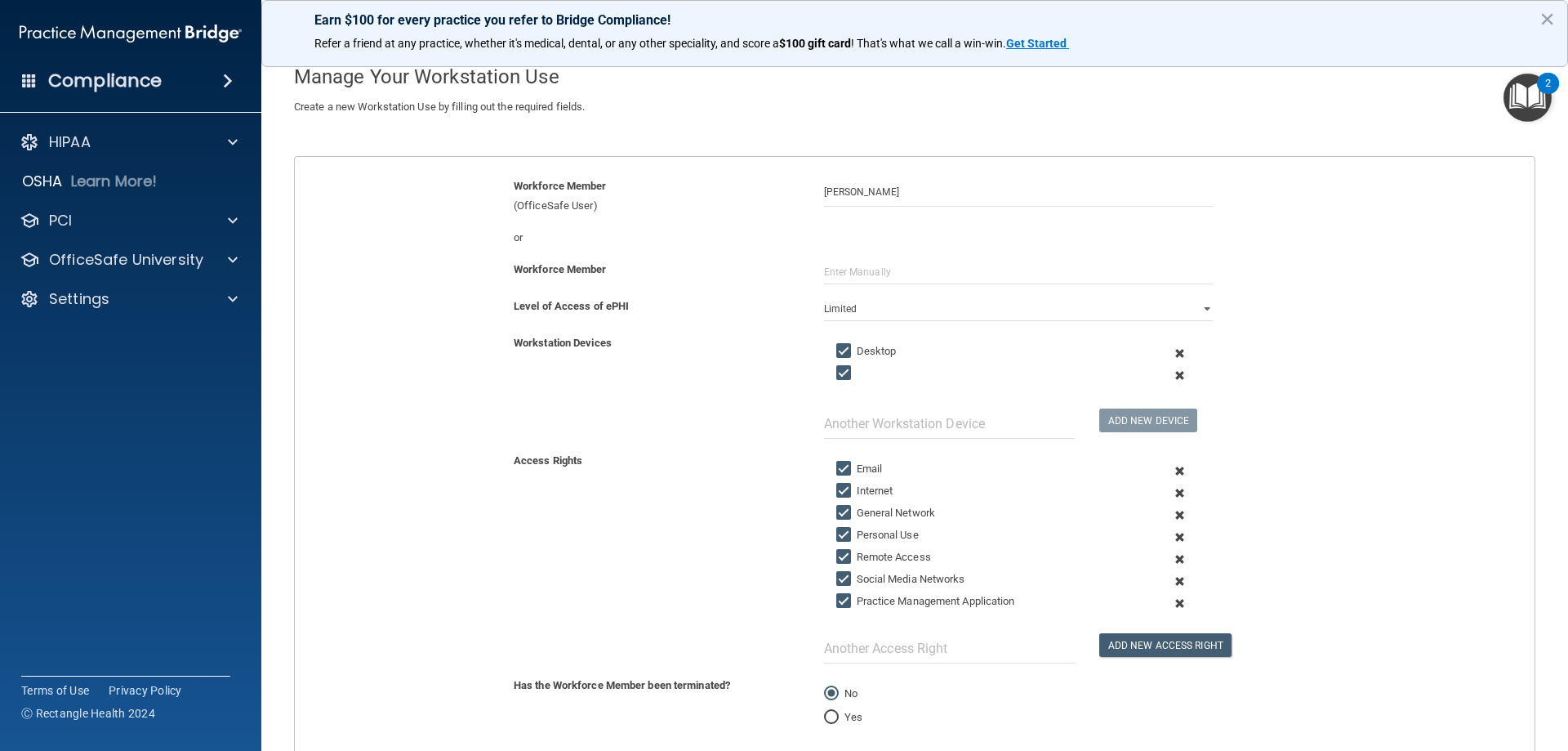
click at [1170, 375] on span at bounding box center [1179, 375] width 40 height 22
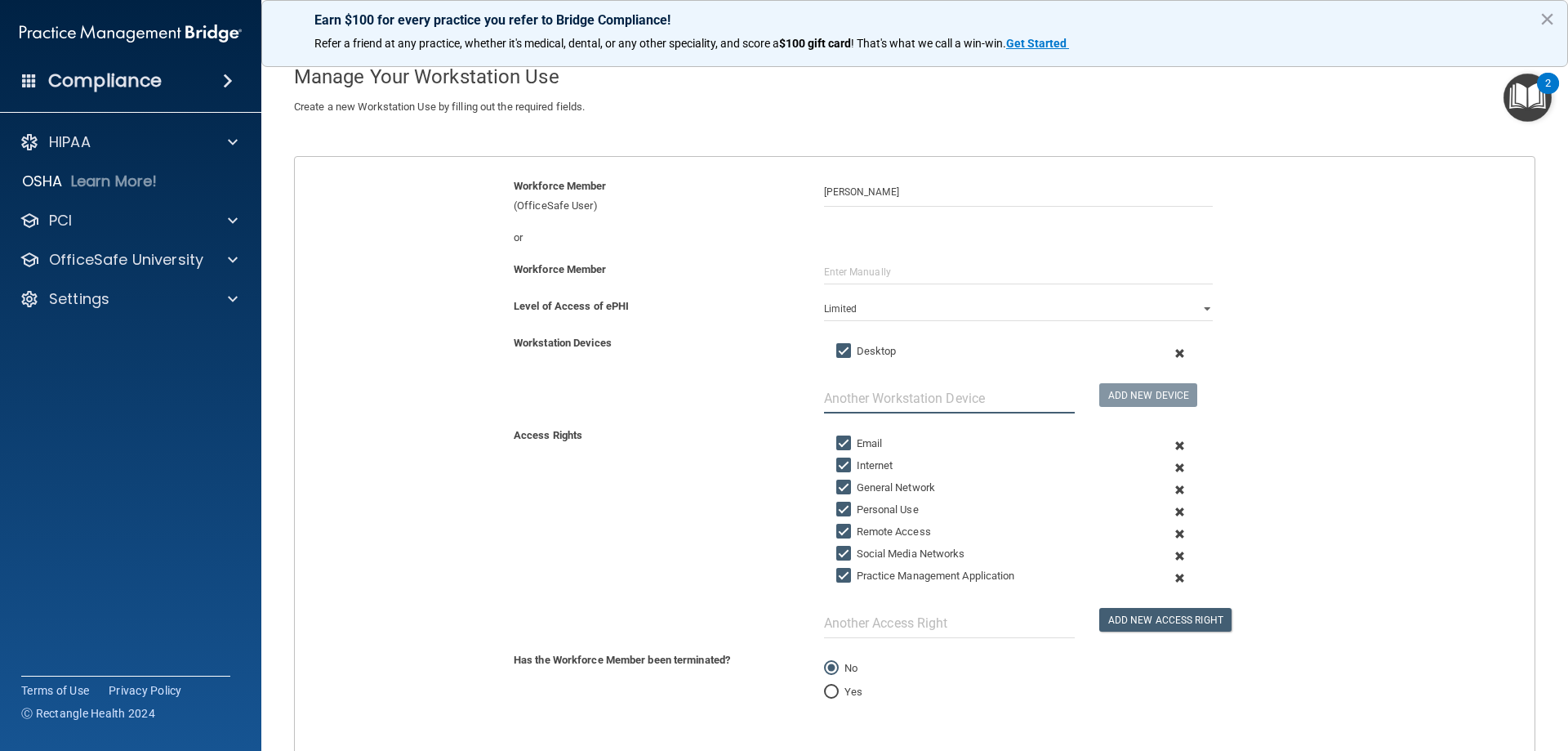
click at [975, 399] on input "text" at bounding box center [949, 399] width 250 height 30
type input "O"
type input "Phone"
click at [1163, 394] on button "Add New Device" at bounding box center [1147, 395] width 98 height 24
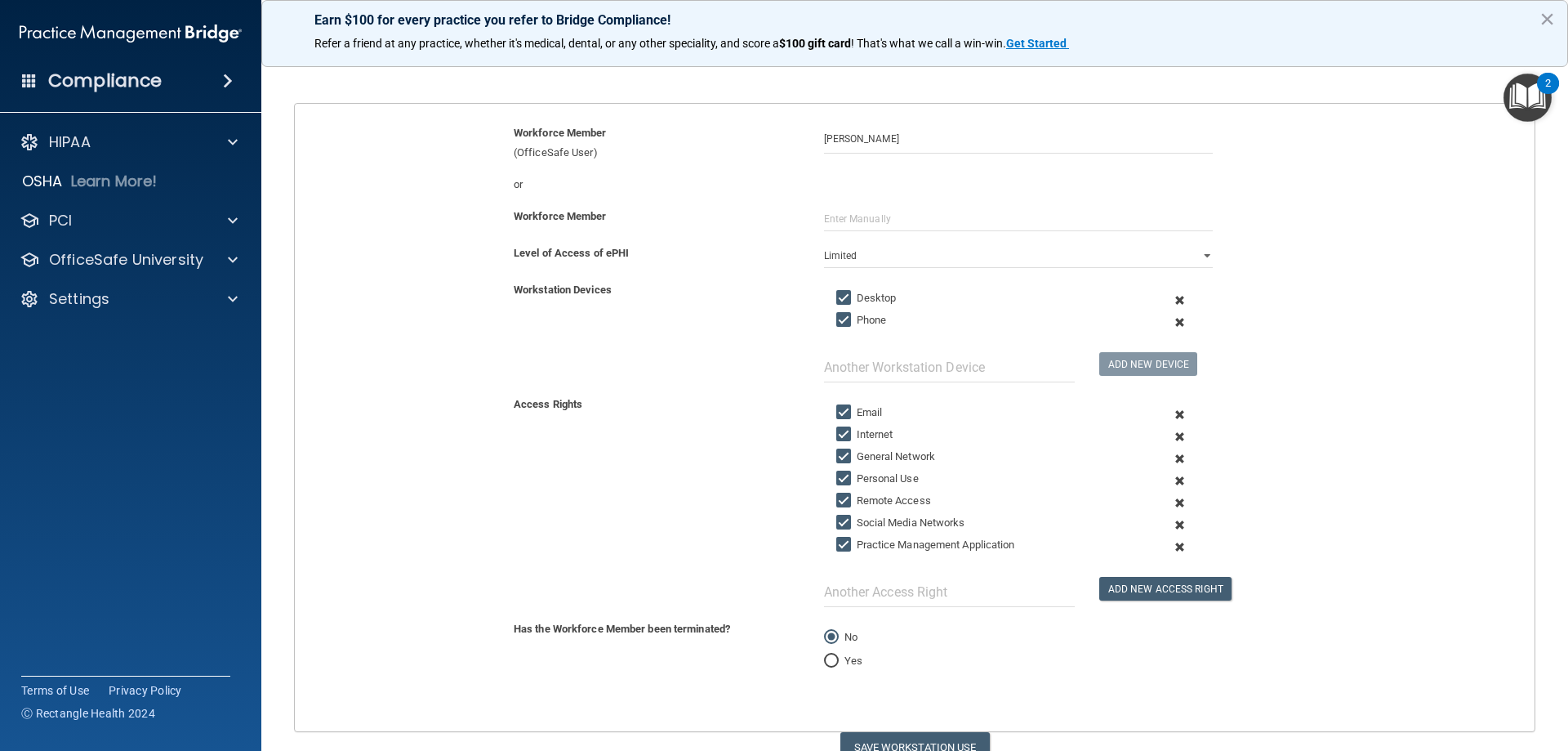
scroll to position [163, 0]
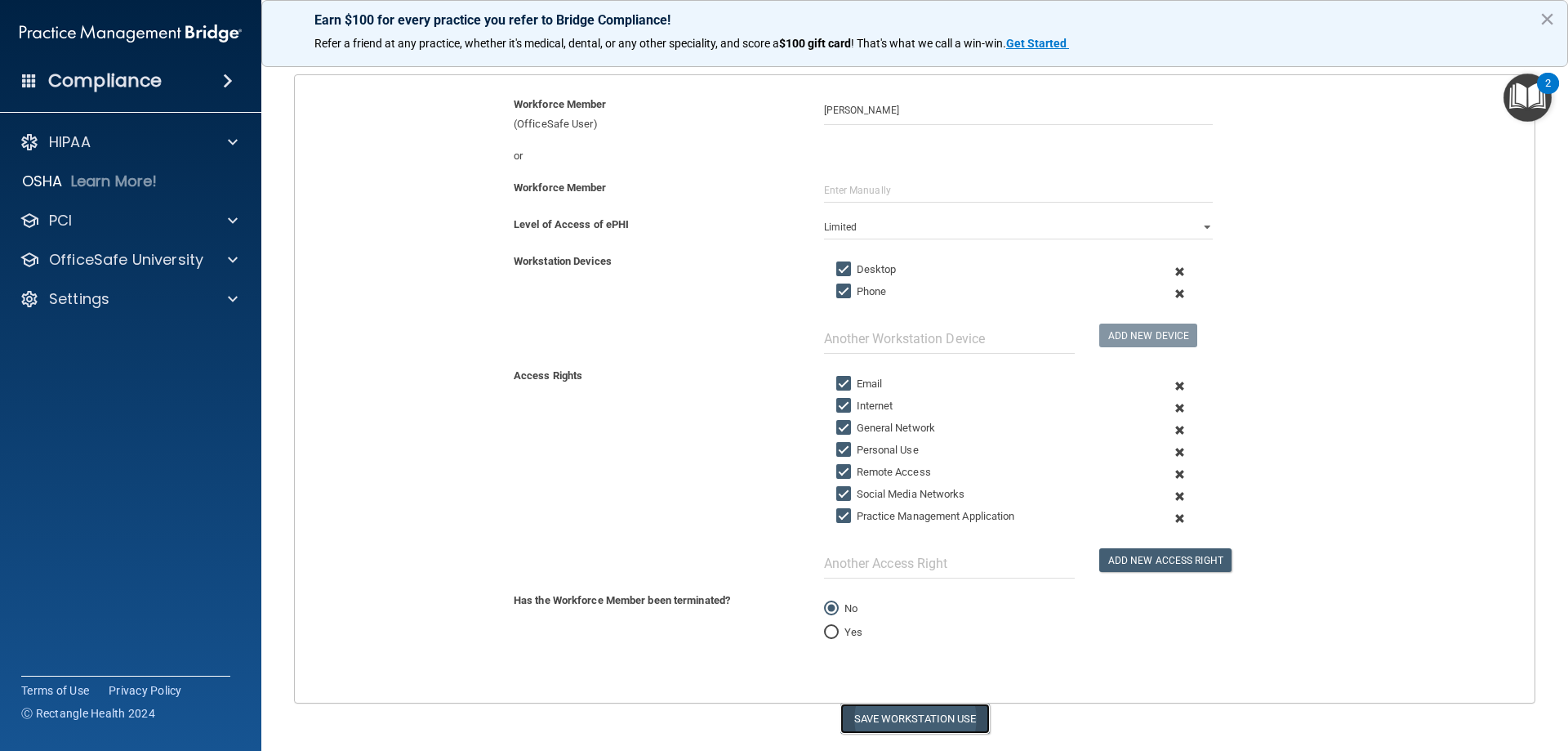
click at [940, 712] on button "Save Workstation Use" at bounding box center [915, 718] width 149 height 30
select select "? string:Full ?"
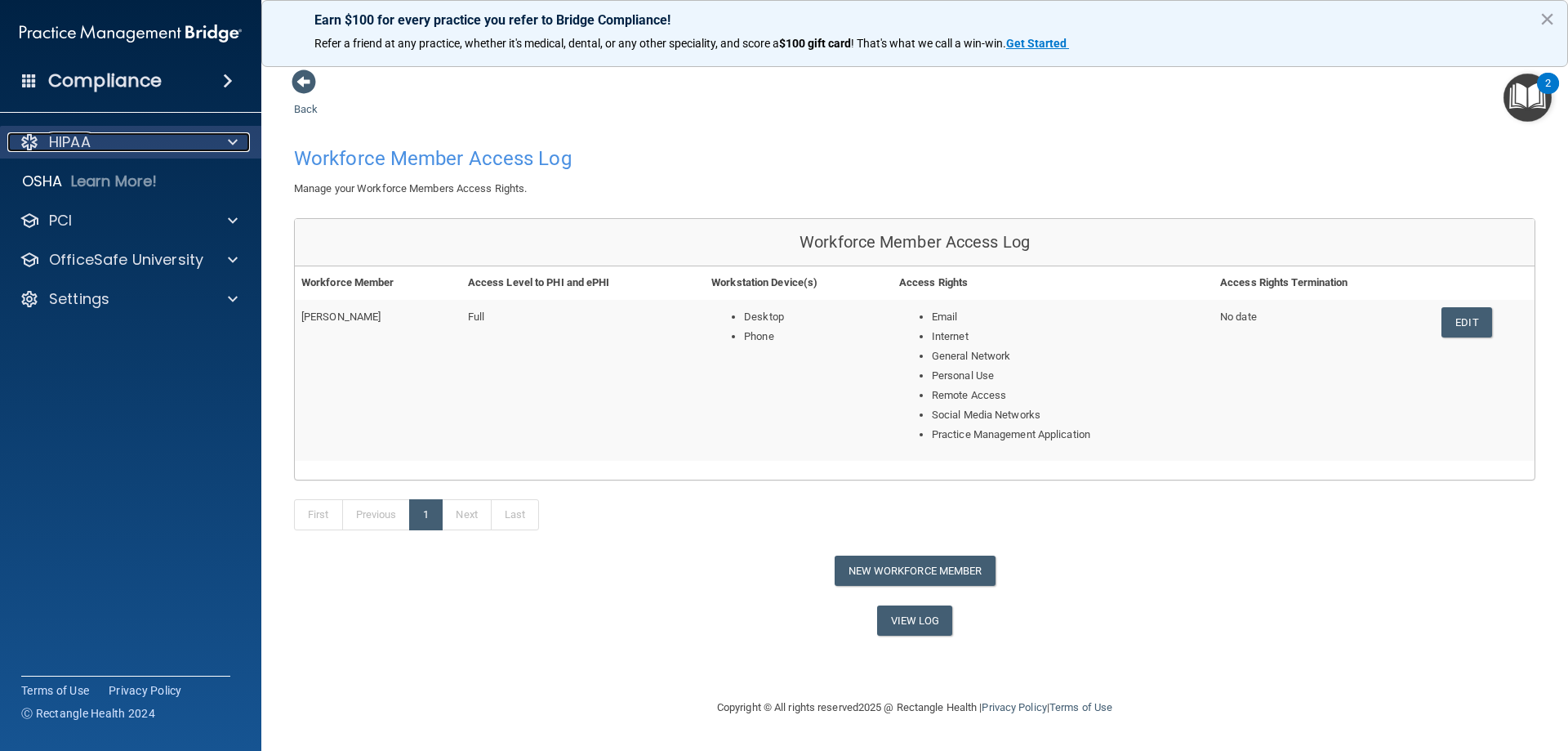
click at [186, 137] on div "HIPAA" at bounding box center [108, 142] width 202 height 20
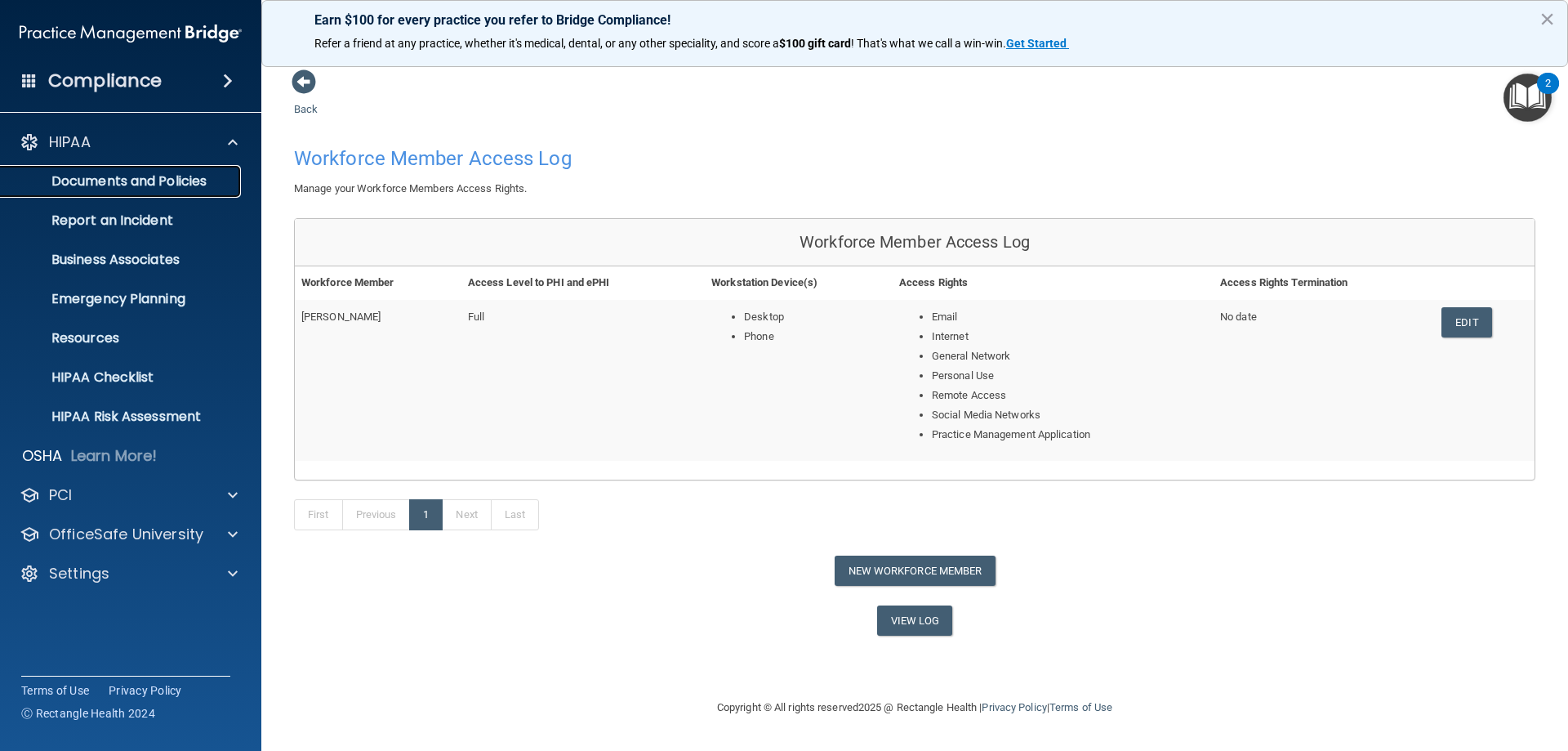
click at [130, 188] on p "Documents and Policies" at bounding box center [122, 181] width 223 height 16
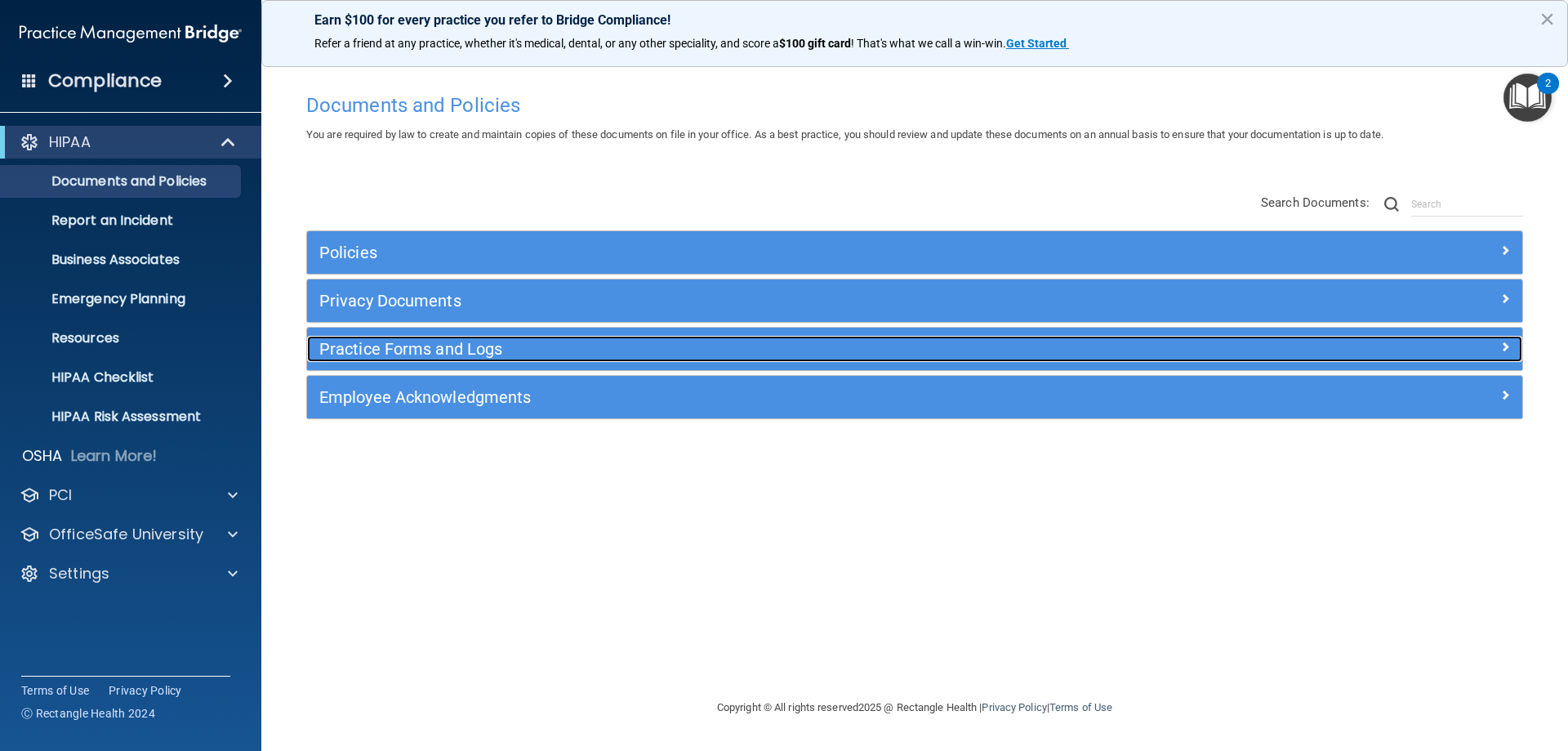
click at [369, 358] on h5 "Practice Forms and Logs" at bounding box center [762, 349] width 886 height 18
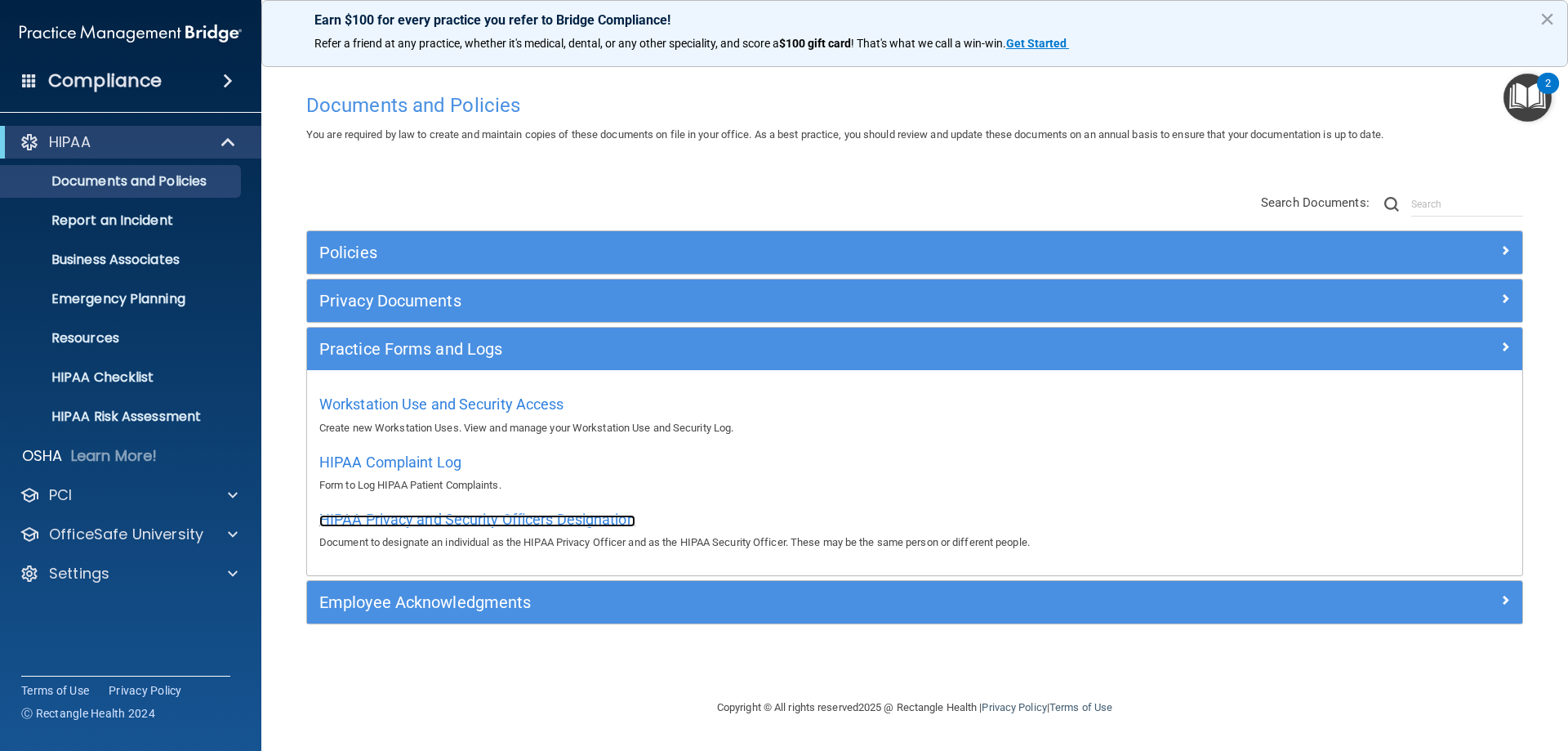
click at [406, 519] on span "HIPAA Privacy and Security Officers Designation" at bounding box center [477, 518] width 316 height 17
